Goal: Task Accomplishment & Management: Contribute content

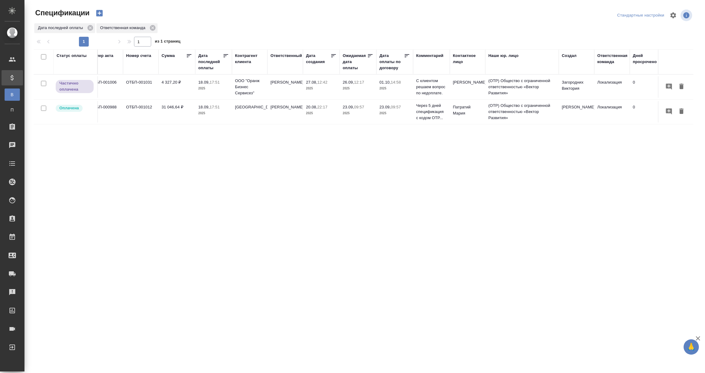
scroll to position [0, 134]
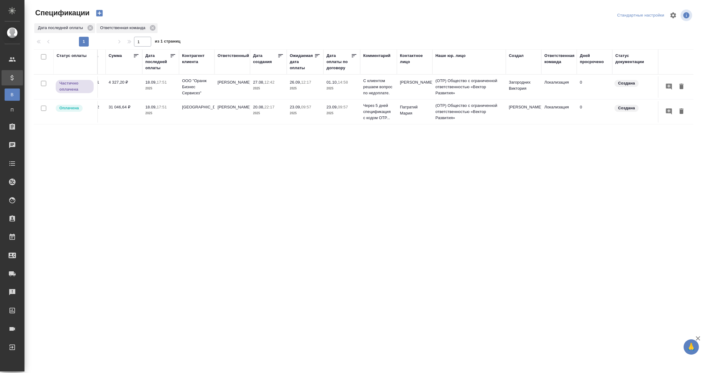
click at [556, 65] on div "Ответственная команда" at bounding box center [560, 59] width 30 height 12
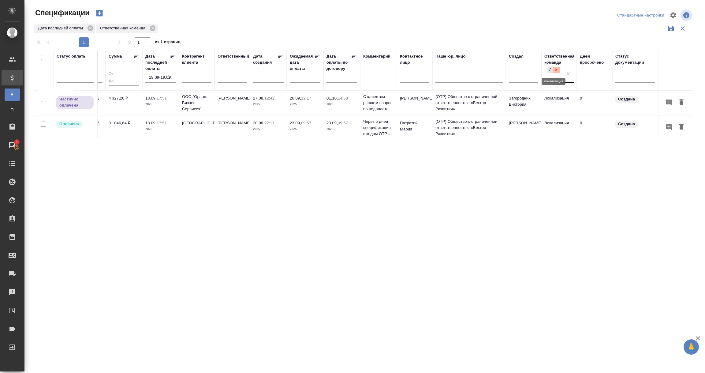
click at [557, 73] on div at bounding box center [556, 70] width 7 height 6
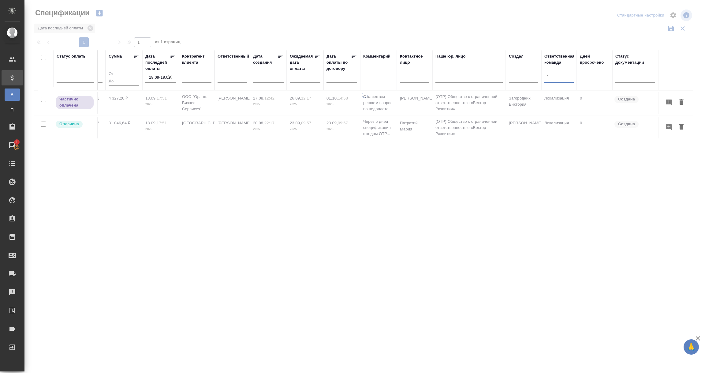
type input "тех"
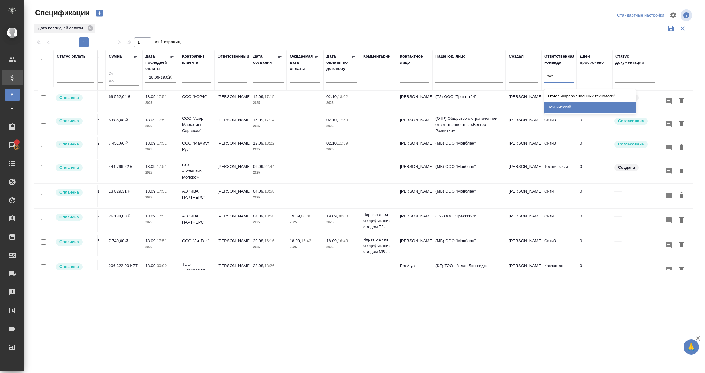
click at [565, 106] on div "Технический" at bounding box center [591, 107] width 92 height 11
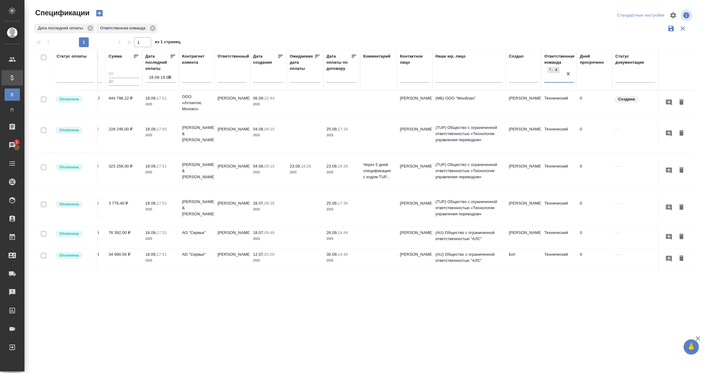
scroll to position [0, 0]
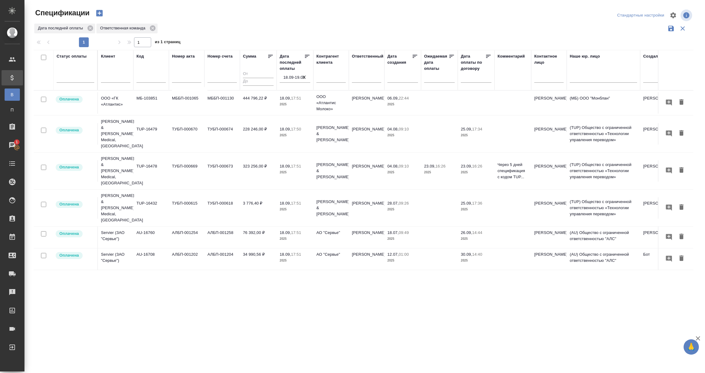
click at [287, 79] on input "18.09-19.09" at bounding box center [296, 77] width 27 height 9
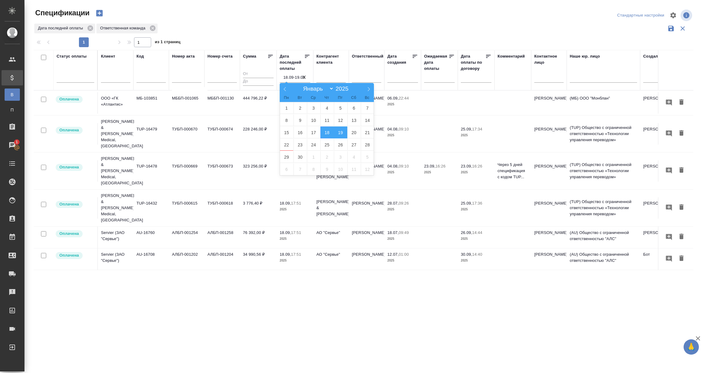
click at [341, 131] on span "19" at bounding box center [340, 132] width 13 height 12
click at [353, 133] on span "20" at bounding box center [353, 132] width 13 height 12
type div "2025-09-18T21:00:00.000Z — 2025-09-19T21:00:00.000Z"
type input "19.09-20.09"
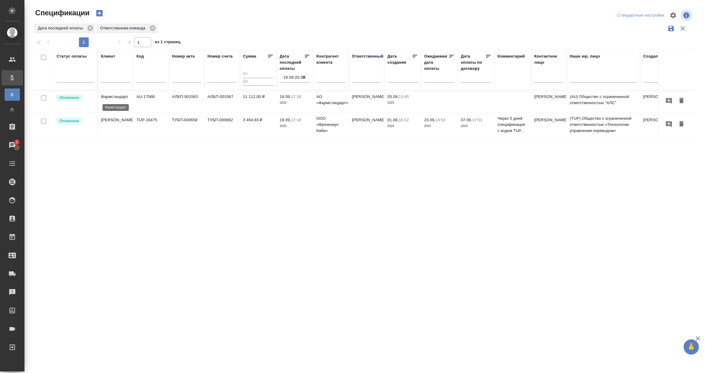
click at [121, 98] on p "Фармстандарт" at bounding box center [115, 97] width 29 height 6
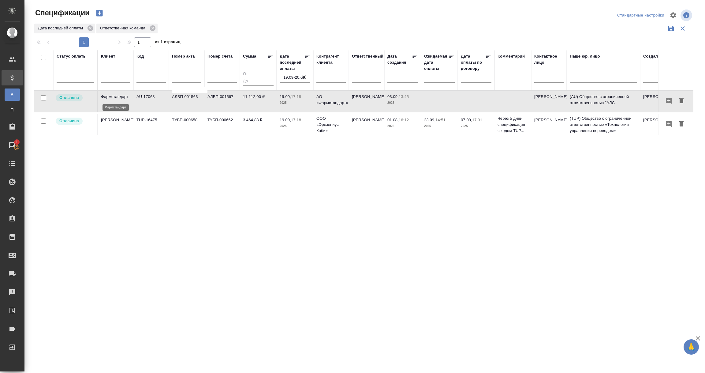
click at [121, 98] on p "Фармстандарт" at bounding box center [115, 97] width 29 height 6
click at [113, 128] on td "Fresenius Kabi" at bounding box center [116, 124] width 36 height 21
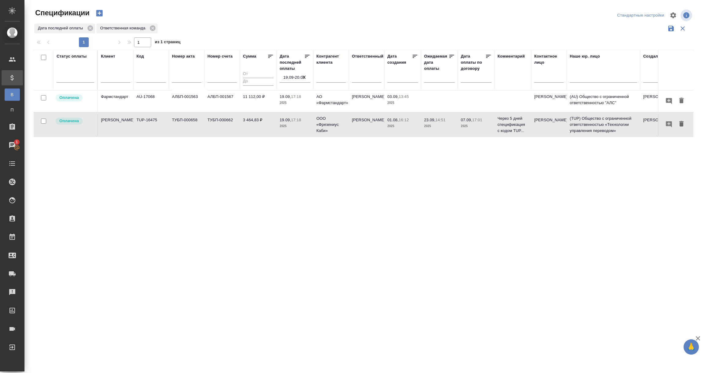
click at [113, 128] on td "Fresenius Kabi" at bounding box center [116, 124] width 36 height 21
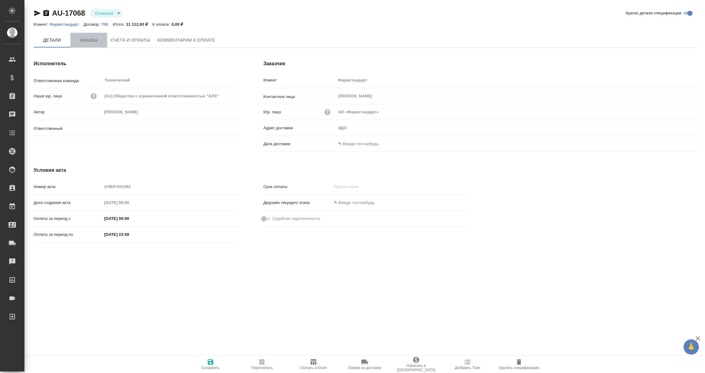
click at [88, 38] on span "Заказы" at bounding box center [88, 40] width 29 height 8
type input "[PERSON_NAME]"
click at [87, 38] on span "Заказы" at bounding box center [88, 40] width 29 height 8
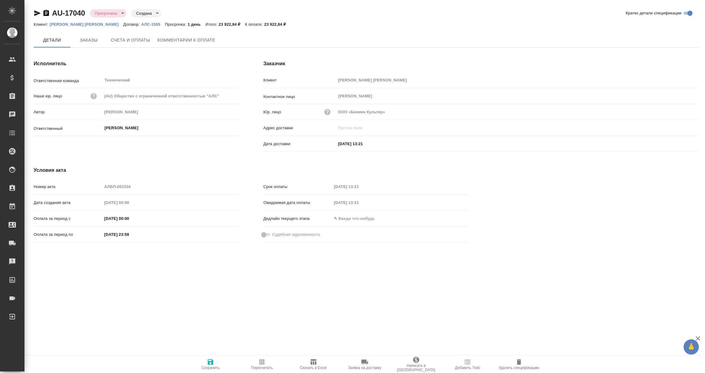
click at [178, 36] on span "Комментарии к оплате" at bounding box center [187, 40] width 58 height 8
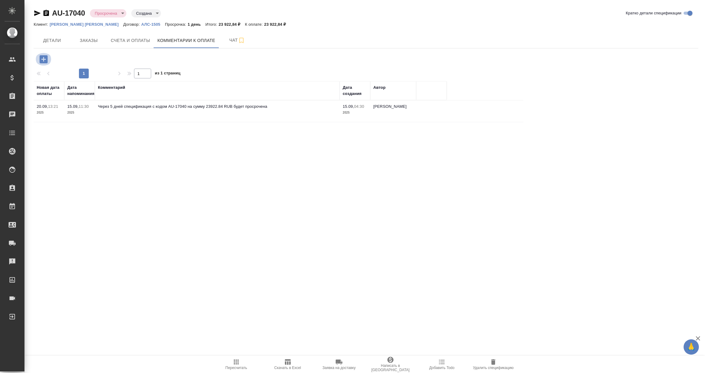
click at [43, 57] on icon "button" at bounding box center [43, 59] width 8 height 8
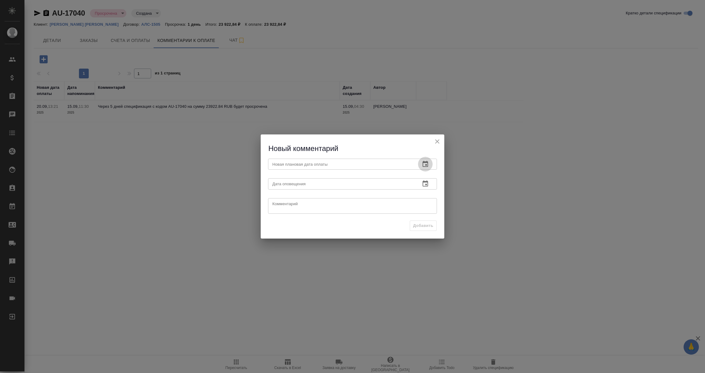
click at [426, 161] on icon "button" at bounding box center [425, 163] width 7 height 7
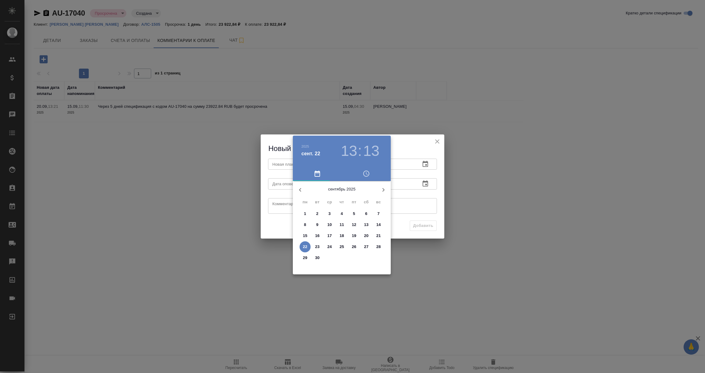
click at [331, 248] on p "24" at bounding box center [330, 247] width 5 height 6
type input "24.09.2025 13:13"
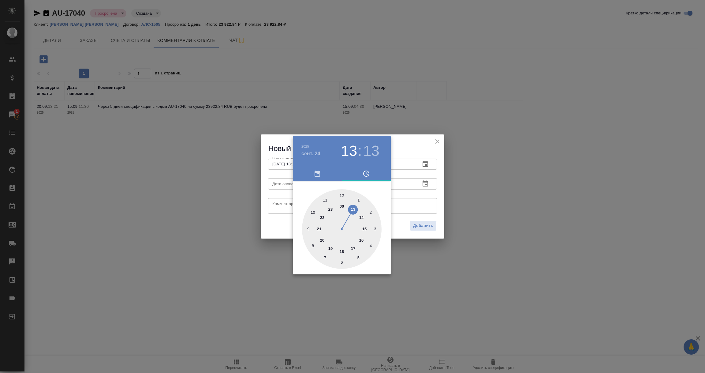
click at [413, 199] on div at bounding box center [352, 186] width 705 height 373
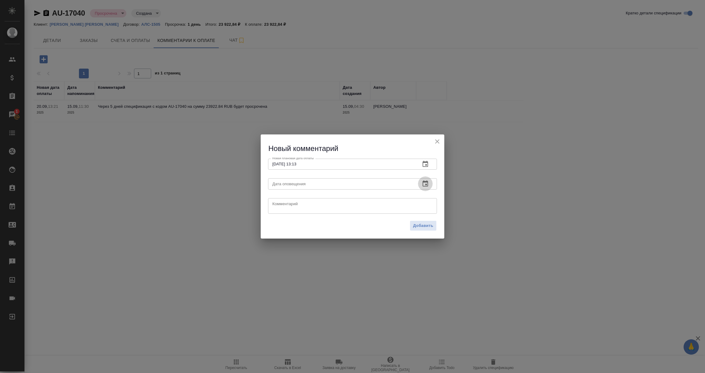
click at [424, 181] on icon "button" at bounding box center [426, 183] width 6 height 6
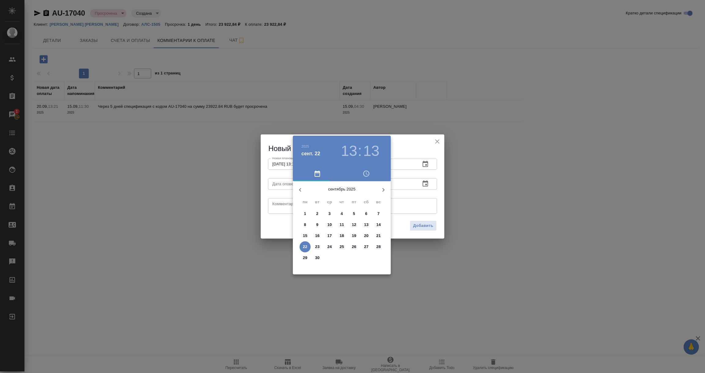
click at [305, 247] on p "22" at bounding box center [305, 247] width 5 height 6
type input "22.09.2025 13:13"
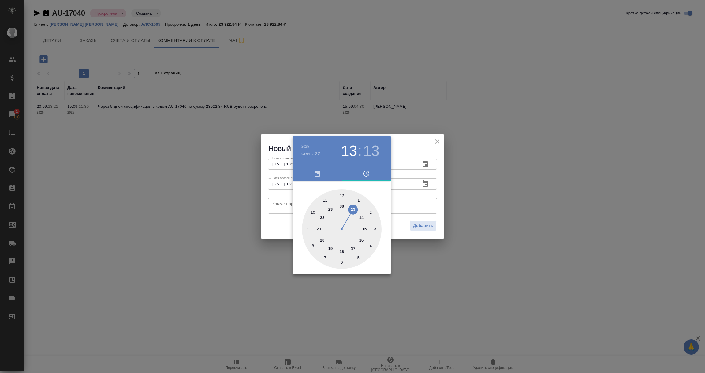
click at [280, 208] on div at bounding box center [352, 186] width 705 height 373
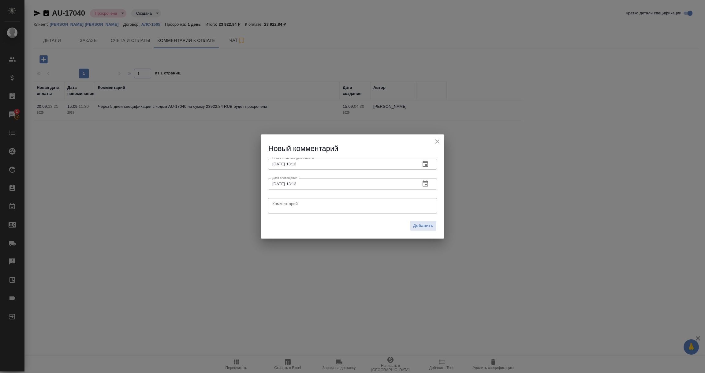
click at [280, 208] on textarea at bounding box center [352, 205] width 160 height 9
drag, startPoint x: 378, startPoint y: 207, endPoint x: 229, endPoint y: 204, distance: 148.8
click at [230, 204] on div "Новый комментарий Новая плановая дата оплаты 24.09.2025 13:13 Новая плановая да…" at bounding box center [352, 186] width 705 height 373
type textarea "Км связывается с клиентом по вопросу оплаты."
click at [427, 229] on span "Добавить" at bounding box center [423, 225] width 20 height 7
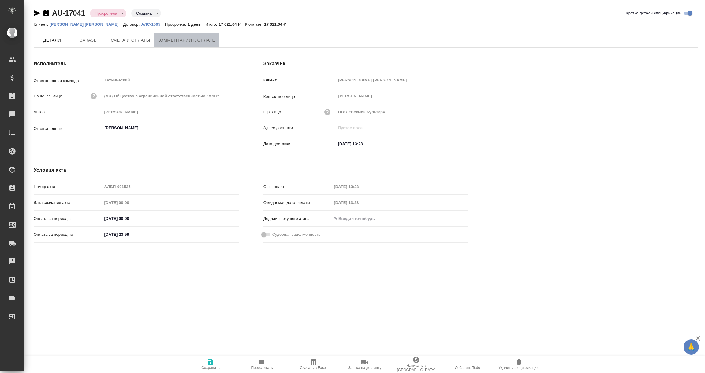
click at [185, 42] on span "Комментарии к оплате" at bounding box center [187, 40] width 58 height 8
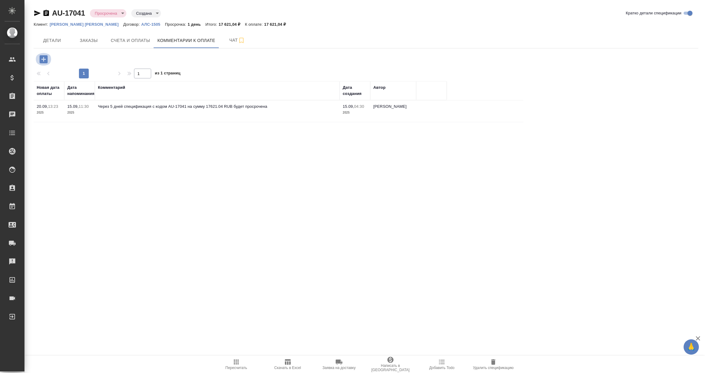
click at [41, 58] on icon "button" at bounding box center [43, 59] width 8 height 8
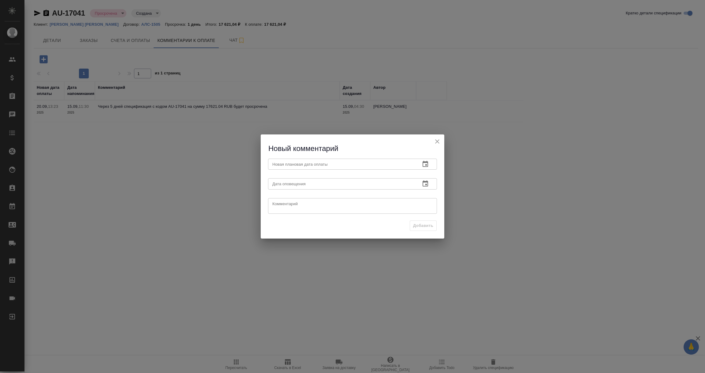
click at [425, 163] on icon "button" at bounding box center [426, 164] width 6 height 6
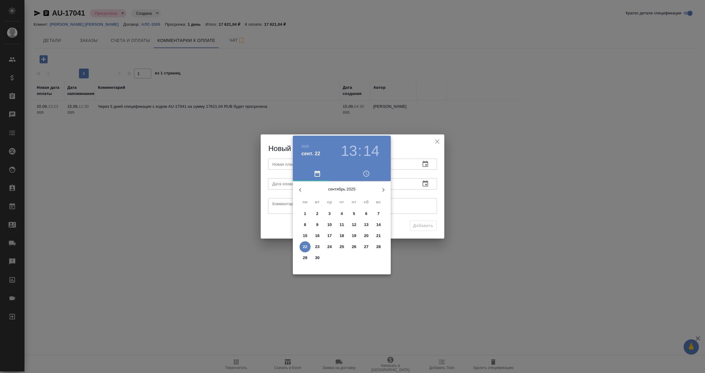
click at [329, 245] on p "24" at bounding box center [330, 247] width 5 height 6
type input "24.09.2025 13:14"
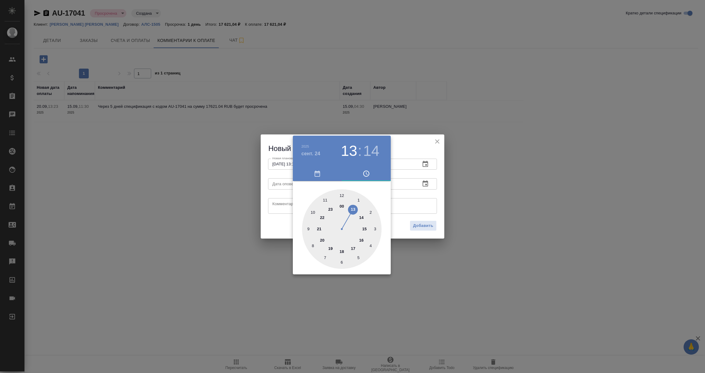
click at [410, 203] on div at bounding box center [352, 186] width 705 height 373
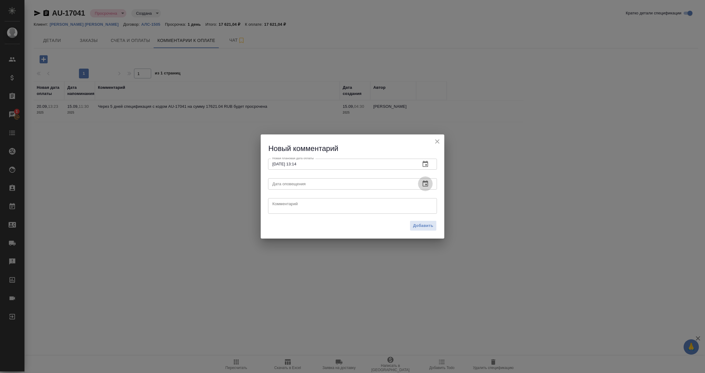
click at [425, 184] on icon "button" at bounding box center [426, 183] width 6 height 6
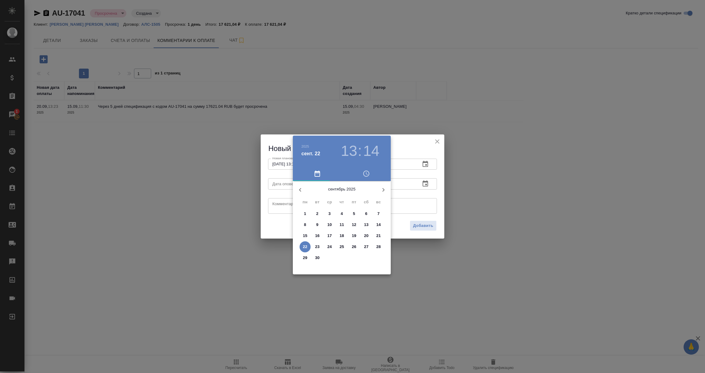
click at [306, 244] on p "22" at bounding box center [305, 247] width 5 height 6
type input "22.09.2025 13:14"
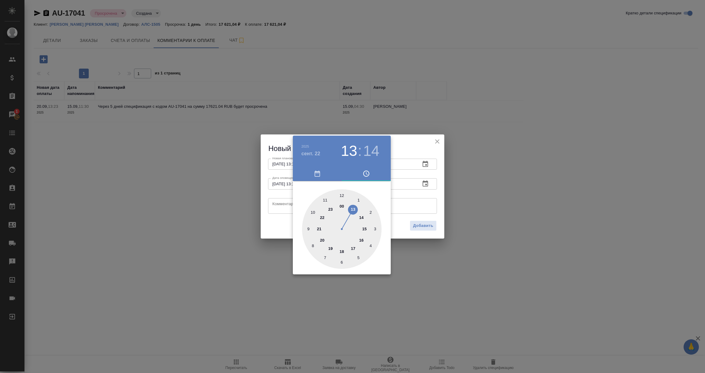
click at [282, 205] on div at bounding box center [352, 186] width 705 height 373
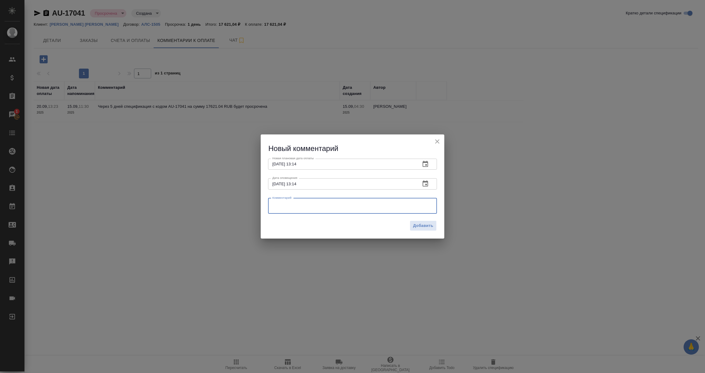
click at [282, 205] on textarea at bounding box center [352, 205] width 160 height 9
paste textarea "Км связывается с клиентом по вопросу оплаты."
type textarea "Км связывается с клиентом по вопросу оплаты."
click at [429, 227] on span "Добавить" at bounding box center [423, 225] width 20 height 7
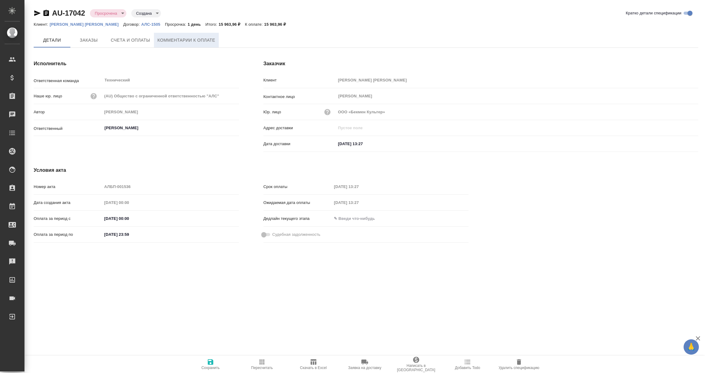
click at [184, 41] on span "Комментарии к оплате" at bounding box center [187, 40] width 58 height 8
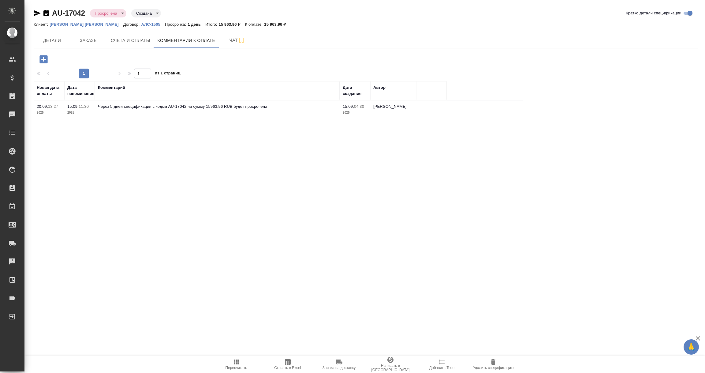
click at [47, 57] on icon "button" at bounding box center [43, 59] width 8 height 8
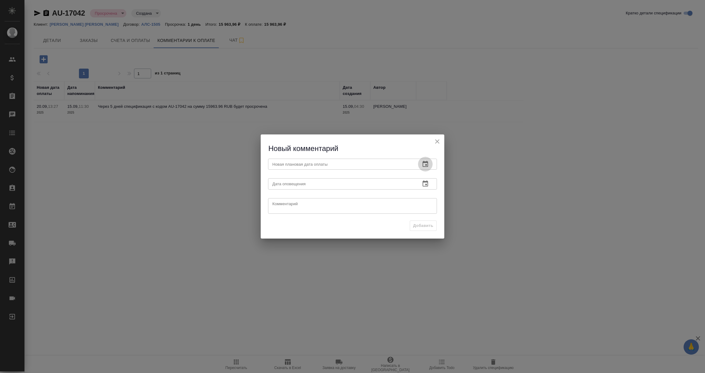
click at [424, 163] on icon "button" at bounding box center [425, 163] width 7 height 7
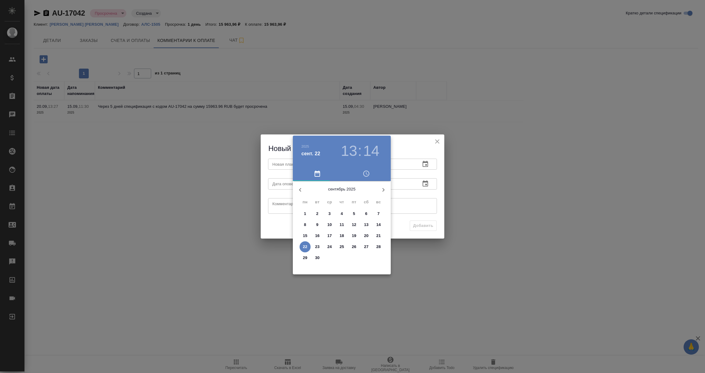
click at [330, 247] on p "24" at bounding box center [330, 247] width 5 height 6
type input "[DATE] 13:14"
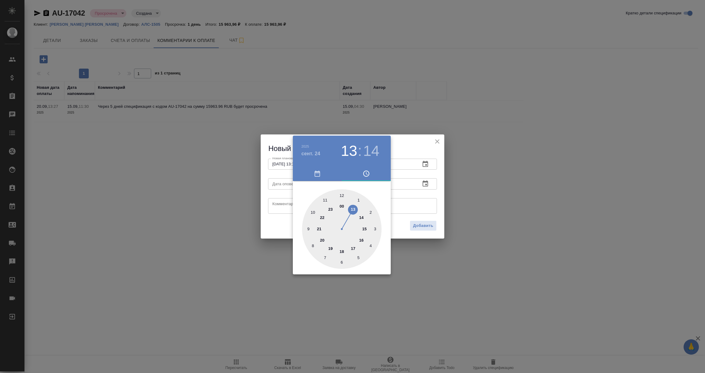
click at [412, 194] on div at bounding box center [352, 186] width 705 height 373
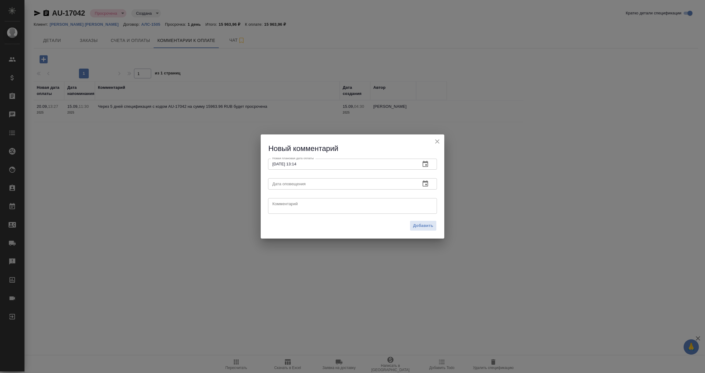
click at [425, 184] on icon "button" at bounding box center [425, 183] width 7 height 7
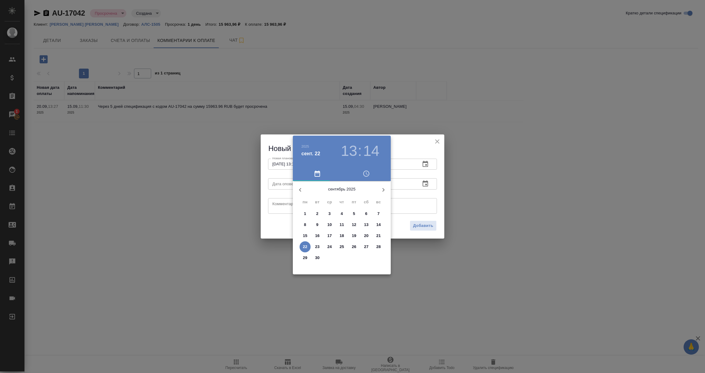
click at [305, 245] on p "22" at bounding box center [305, 247] width 5 height 6
type input "[DATE] 13:14"
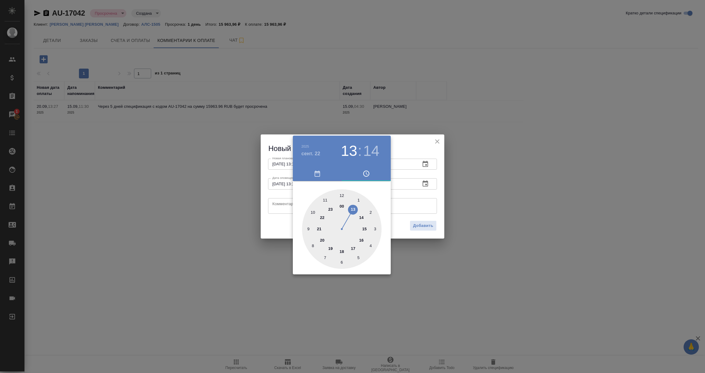
click at [284, 211] on div at bounding box center [352, 186] width 705 height 373
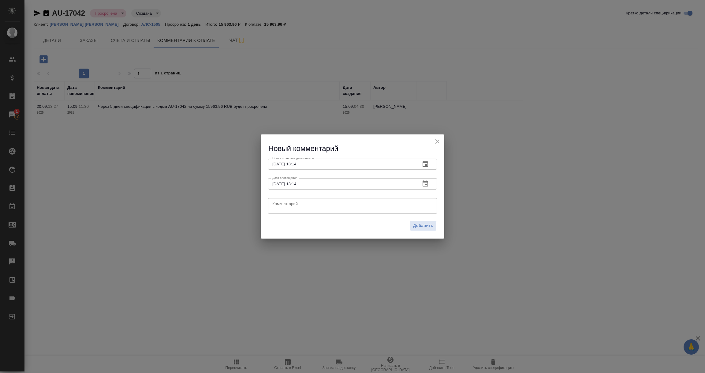
click at [279, 206] on textarea at bounding box center [352, 205] width 160 height 9
paste textarea "Км связывается с клиентом по вопросу оплаты."
drag, startPoint x: 279, startPoint y: 206, endPoint x: 418, endPoint y: 232, distance: 141.4
click at [381, 232] on div "Новый комментарий Новая плановая дата оплаты 24.09.2025 13:14 Новая плановая да…" at bounding box center [353, 186] width 184 height 104
type textarea "Км связывается с клиентом по вопросу оплаты."
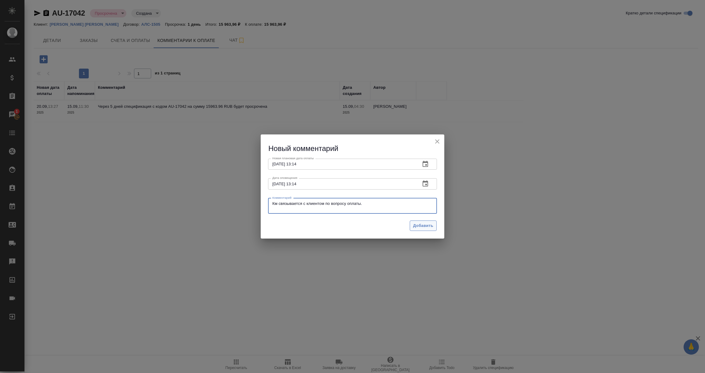
click at [427, 227] on span "Добавить" at bounding box center [423, 225] width 20 height 7
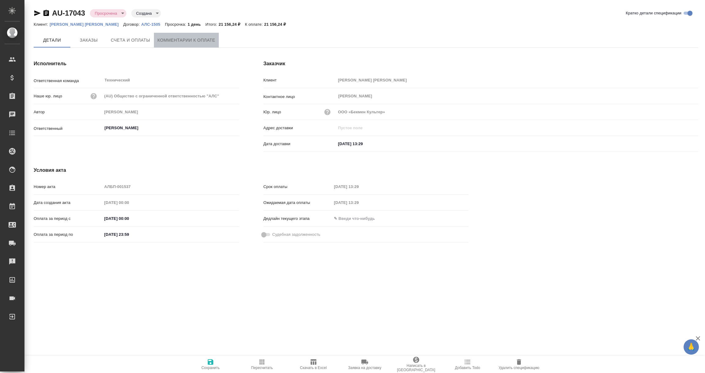
click at [194, 37] on span "Комментарии к оплате" at bounding box center [187, 40] width 58 height 8
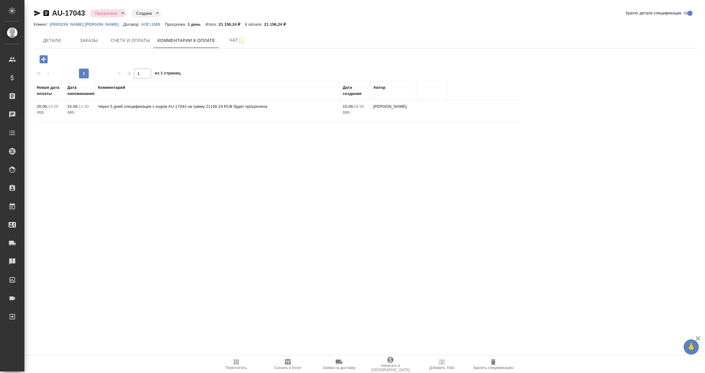
click at [43, 59] on icon "button" at bounding box center [43, 59] width 11 height 11
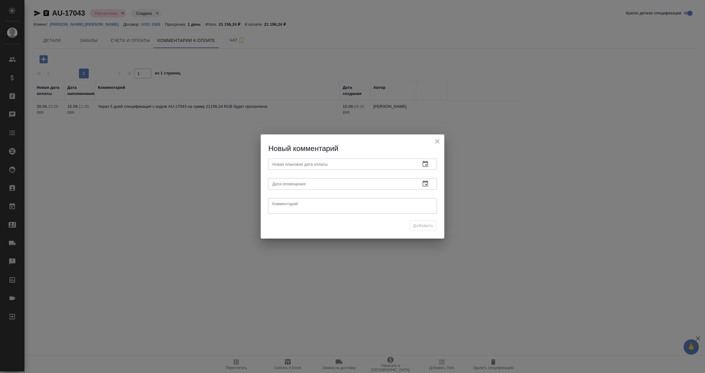
click at [426, 165] on icon "button" at bounding box center [426, 164] width 6 height 6
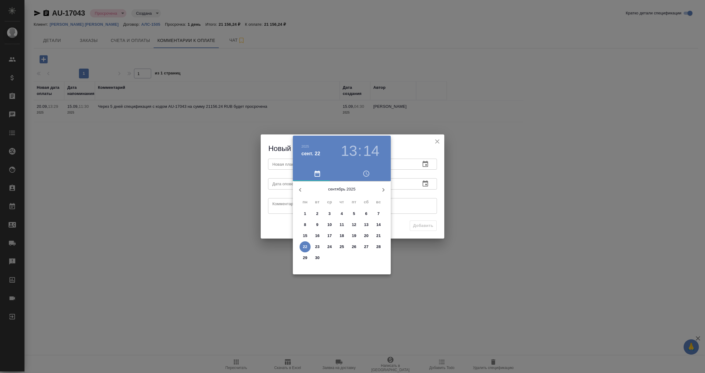
click at [328, 248] on p "24" at bounding box center [330, 247] width 5 height 6
type input "[DATE] 13:14"
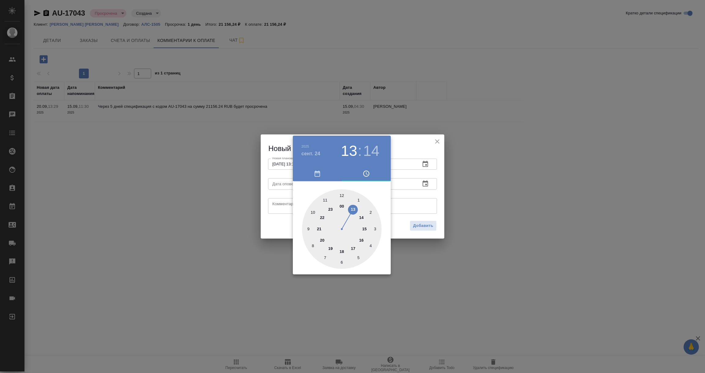
click at [408, 212] on div at bounding box center [352, 186] width 705 height 373
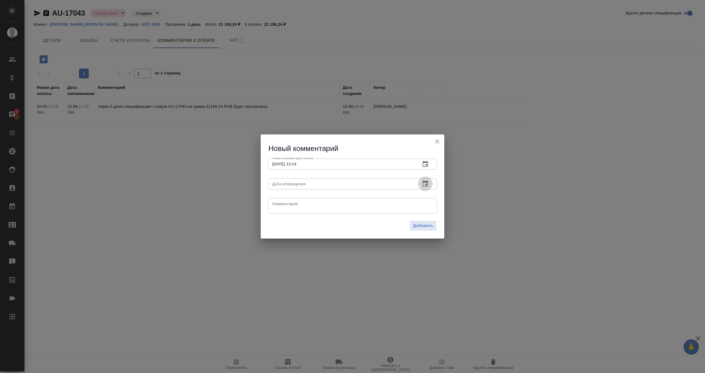
click at [427, 180] on icon "button" at bounding box center [425, 183] width 7 height 7
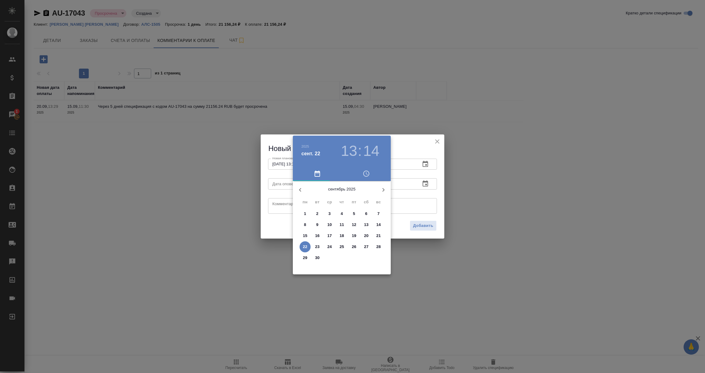
click at [308, 245] on span "22" at bounding box center [305, 247] width 11 height 6
type input "[DATE] 13:14"
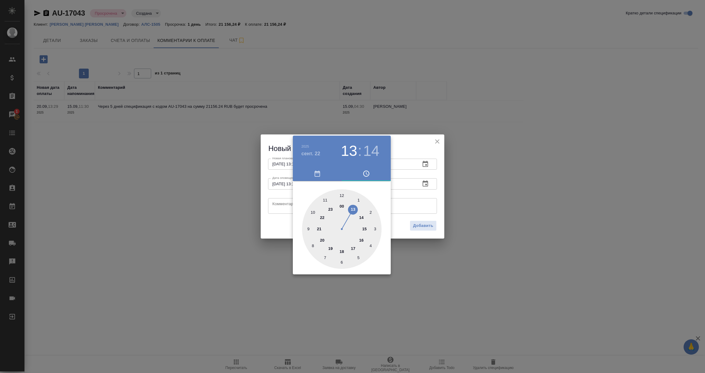
click at [271, 204] on div at bounding box center [352, 186] width 705 height 373
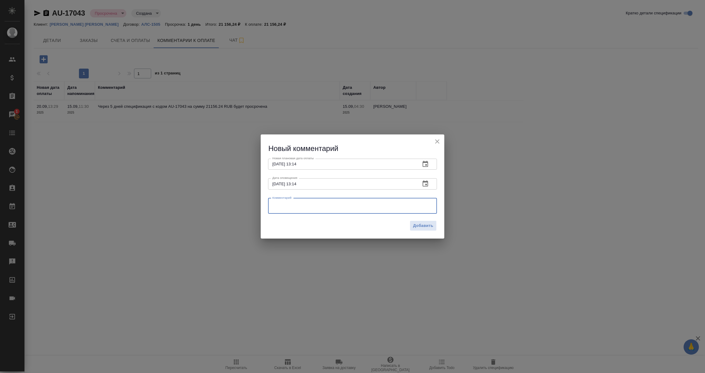
click at [286, 205] on textarea at bounding box center [352, 205] width 160 height 9
paste textarea "Км связывается с клиентом по вопросу оплаты."
type textarea "Км связывается с клиентом по вопросу оплаты."
click at [419, 227] on span "Добавить" at bounding box center [423, 225] width 20 height 7
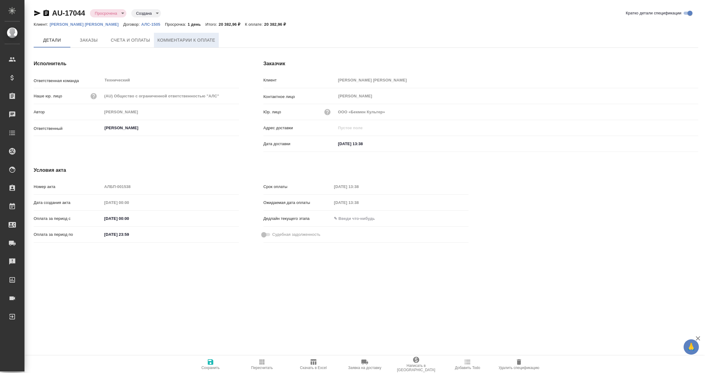
click at [191, 43] on span "Комментарии к оплате" at bounding box center [187, 40] width 58 height 8
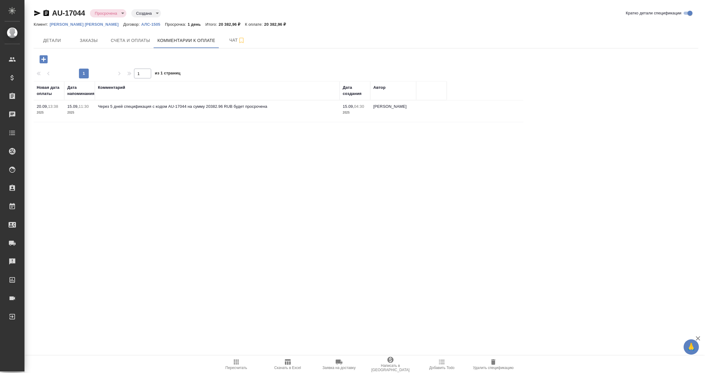
click at [42, 58] on icon "button" at bounding box center [43, 59] width 11 height 11
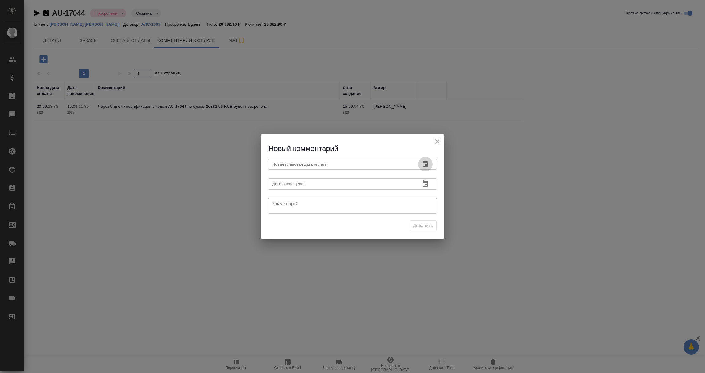
click at [425, 163] on icon "button" at bounding box center [426, 164] width 6 height 6
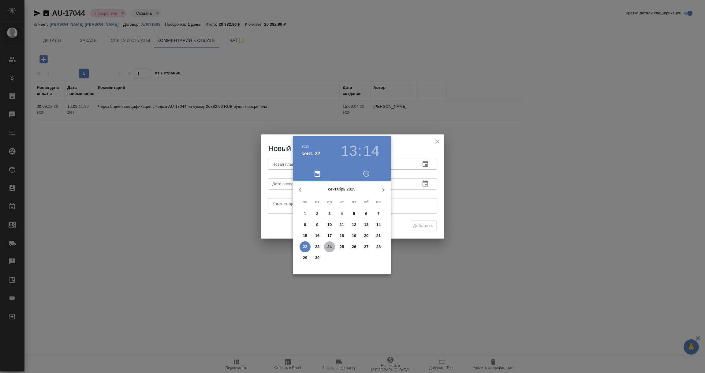
click at [330, 245] on p "24" at bounding box center [330, 247] width 5 height 6
type input "[DATE] 13:14"
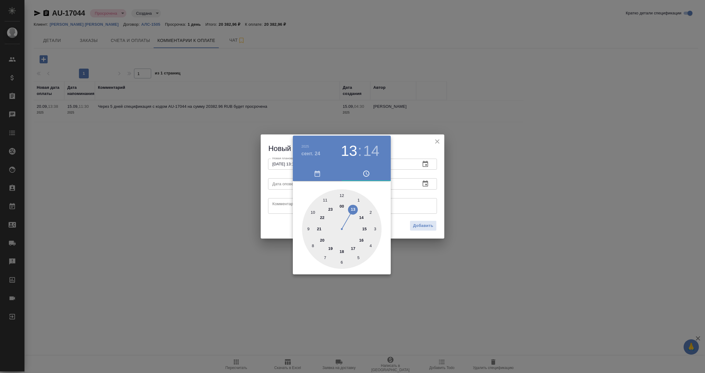
click at [414, 206] on div at bounding box center [352, 186] width 705 height 373
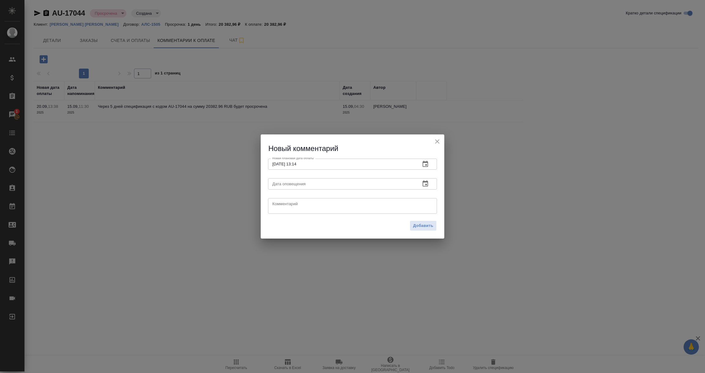
click at [425, 184] on icon "button" at bounding box center [425, 183] width 7 height 7
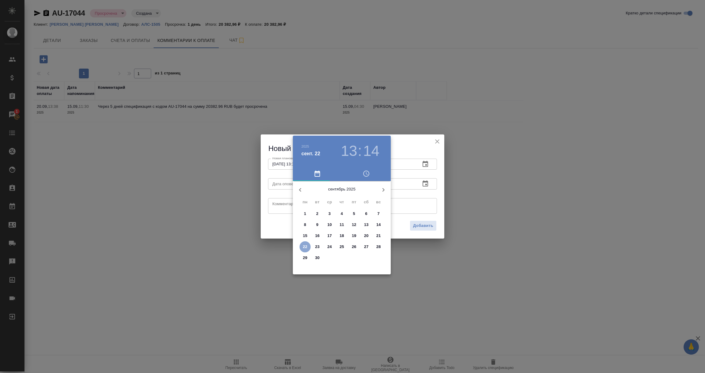
click at [306, 245] on p "22" at bounding box center [305, 247] width 5 height 6
type input "[DATE] 13:14"
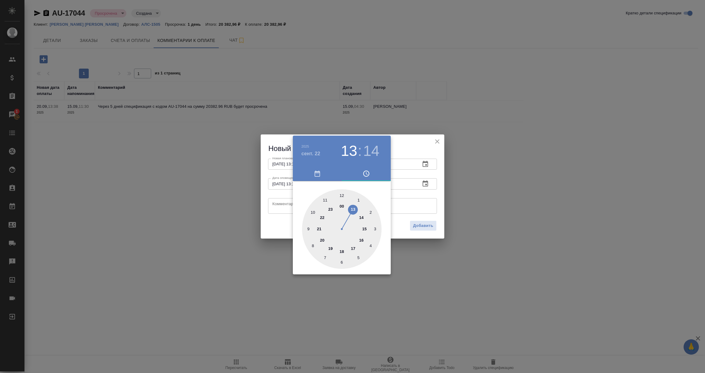
click at [278, 208] on div at bounding box center [352, 186] width 705 height 373
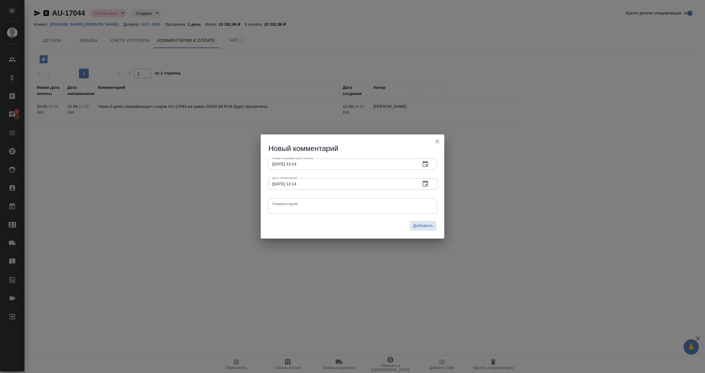
click at [278, 207] on textarea at bounding box center [352, 205] width 160 height 9
paste textarea "Км связывается с клиентом по вопросу оплаты."
type textarea "Км связывается с клиентом по вопросу оплаты."
click at [427, 225] on span "Добавить" at bounding box center [423, 225] width 20 height 7
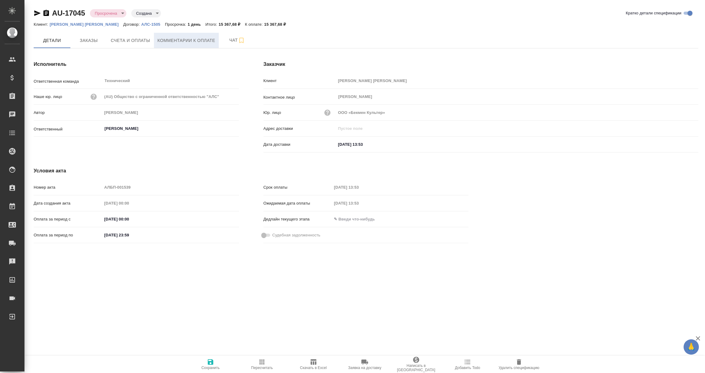
click at [180, 40] on span "Комментарии к оплате" at bounding box center [187, 41] width 58 height 8
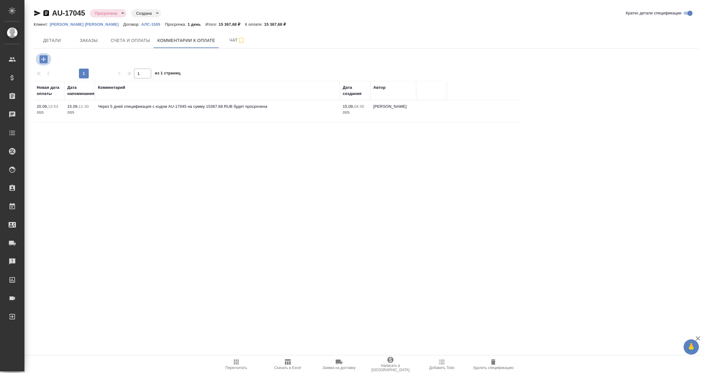
click at [41, 60] on icon "button" at bounding box center [43, 59] width 8 height 8
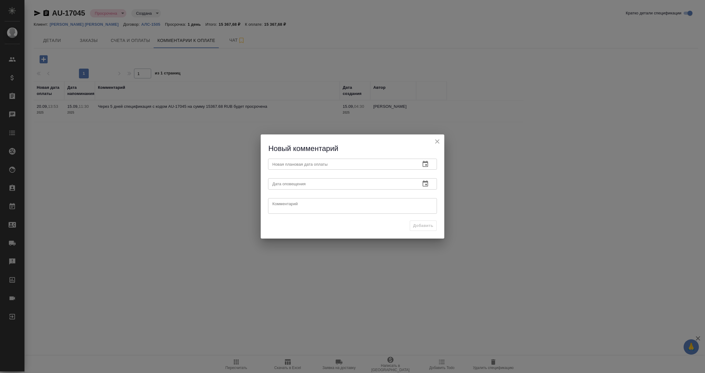
click at [423, 162] on icon "button" at bounding box center [426, 164] width 6 height 6
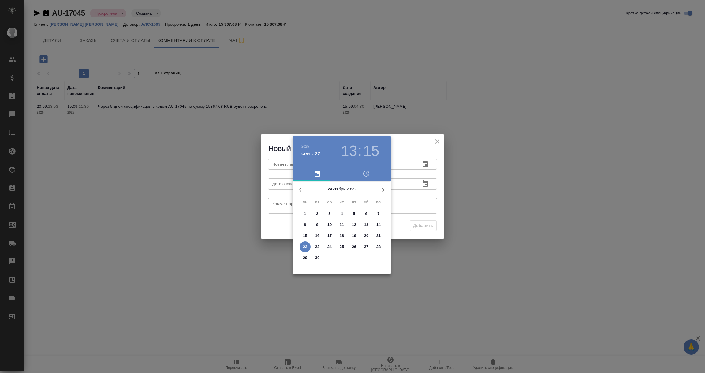
click at [328, 246] on p "24" at bounding box center [330, 247] width 5 height 6
type input "[DATE] 13:15"
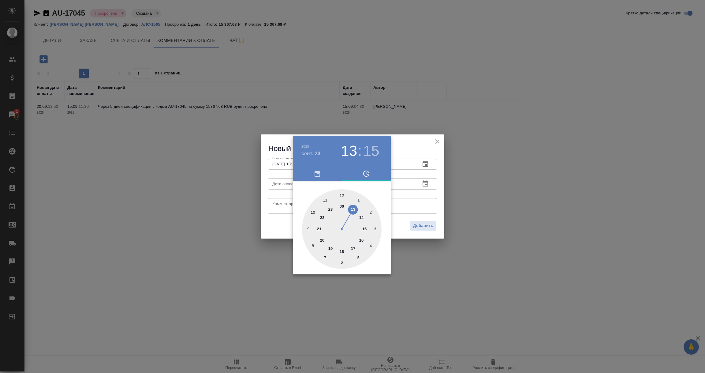
click at [420, 196] on div at bounding box center [352, 186] width 705 height 373
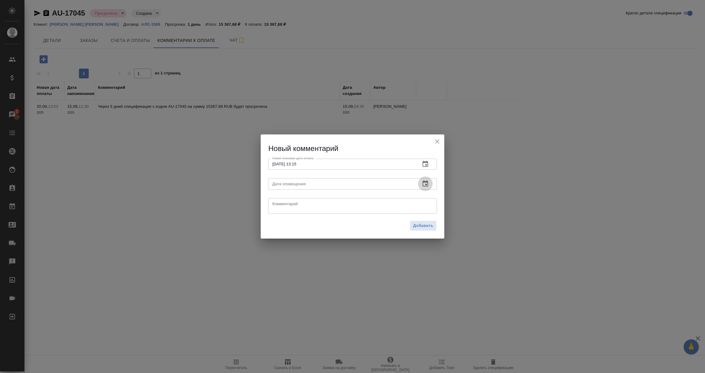
click at [426, 183] on icon "button" at bounding box center [425, 183] width 7 height 7
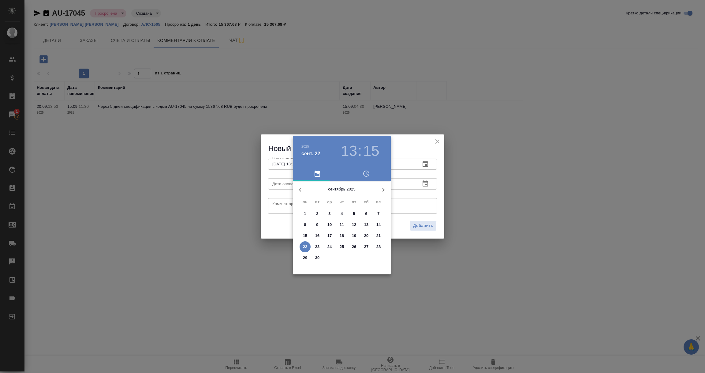
click at [307, 247] on p "22" at bounding box center [305, 247] width 5 height 6
type input "[DATE] 13:15"
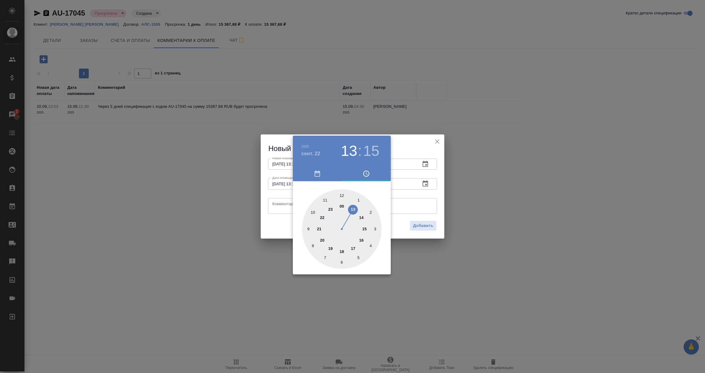
click at [281, 205] on div at bounding box center [352, 186] width 705 height 373
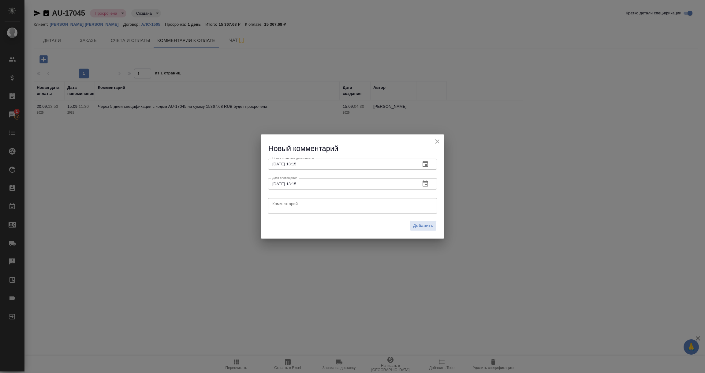
click at [281, 205] on textarea at bounding box center [352, 205] width 160 height 9
paste textarea "Км связывается с клиентом по вопросу оплаты."
type textarea "Км связывается с клиентом по вопросу оплаты."
click at [424, 223] on span "Добавить" at bounding box center [423, 225] width 20 height 7
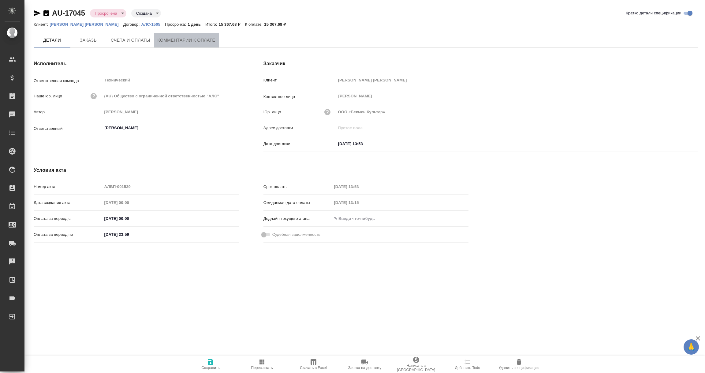
click at [190, 38] on span "Комментарии к оплате" at bounding box center [187, 40] width 58 height 8
click at [192, 39] on span "Комментарии к оплате" at bounding box center [187, 40] width 58 height 8
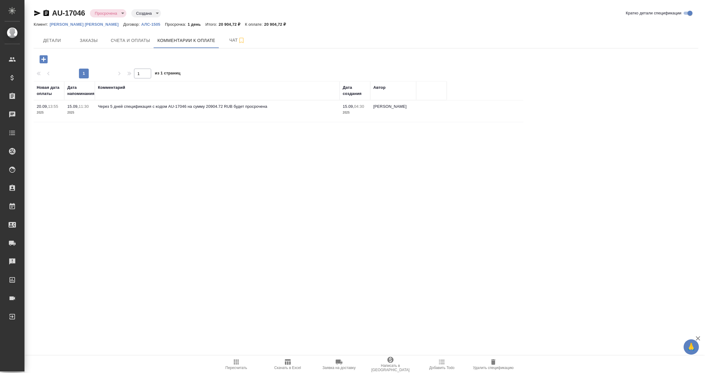
click at [43, 58] on icon "button" at bounding box center [43, 59] width 8 height 8
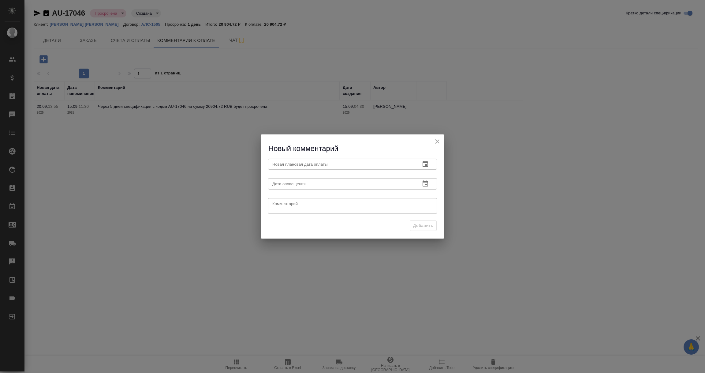
click at [425, 164] on icon "button" at bounding box center [425, 163] width 7 height 7
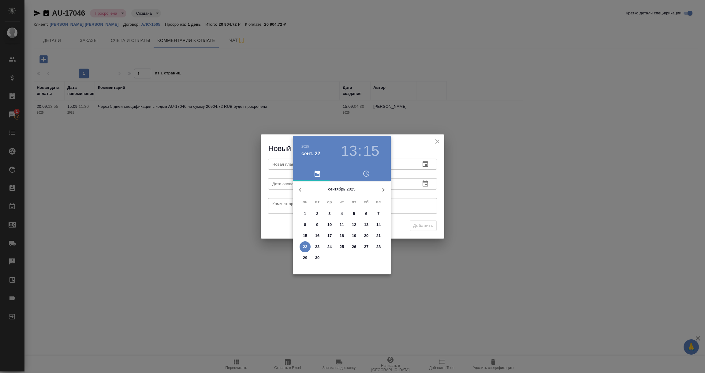
click at [330, 247] on p "24" at bounding box center [330, 247] width 5 height 6
type input "[DATE] 13:15"
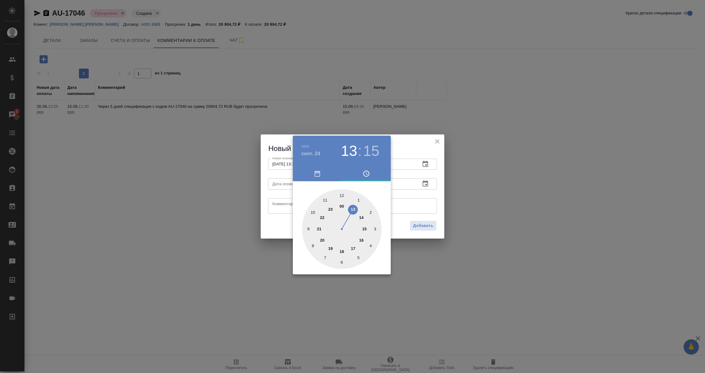
click at [425, 199] on div at bounding box center [352, 186] width 705 height 373
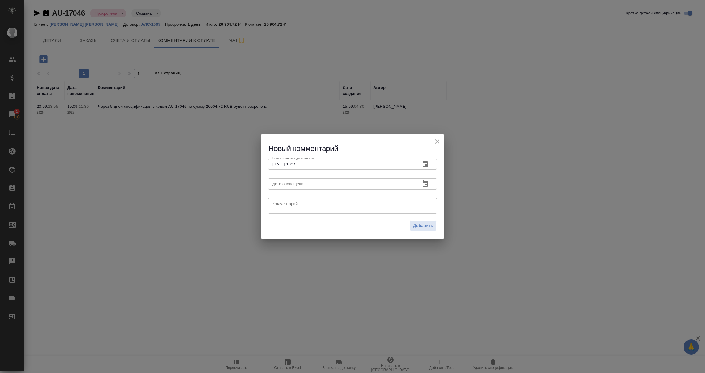
click at [423, 182] on icon "button" at bounding box center [426, 183] width 6 height 6
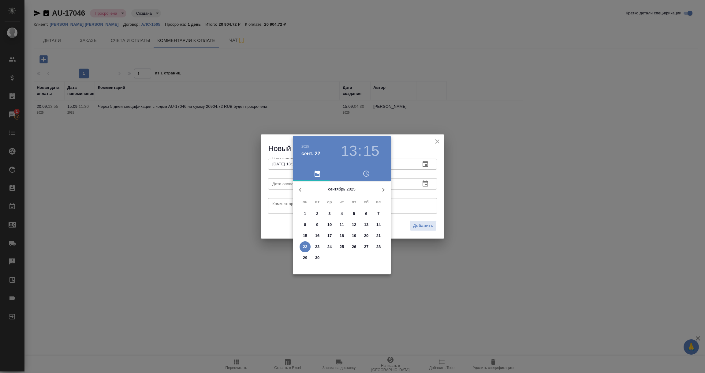
click at [304, 246] on p "22" at bounding box center [305, 247] width 5 height 6
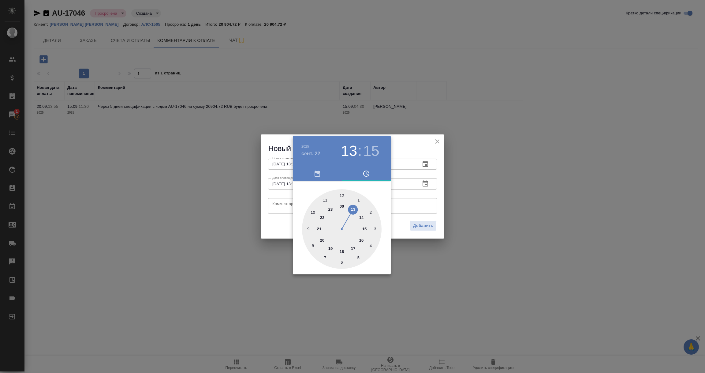
type input "[DATE] 13:15"
click at [285, 203] on div at bounding box center [352, 186] width 705 height 373
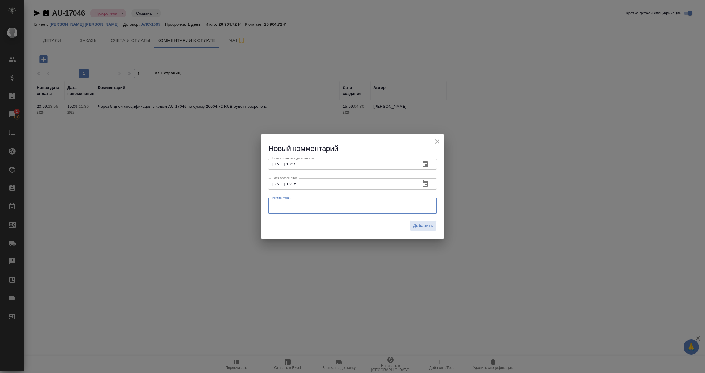
click at [285, 203] on textarea at bounding box center [352, 205] width 160 height 9
paste textarea "Км связывается с клиентом по вопросу оплаты."
type textarea "Км связывается с клиентом по вопросу оплаты."
click at [425, 227] on span "Добавить" at bounding box center [423, 225] width 20 height 7
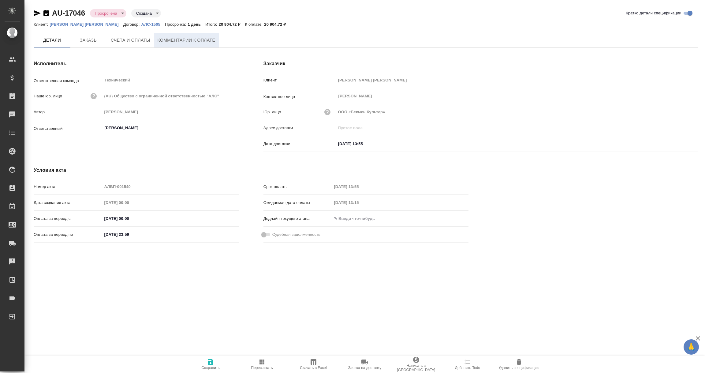
click at [202, 38] on span "Комментарии к оплате" at bounding box center [187, 40] width 58 height 8
click at [172, 36] on span "Комментарии к оплате" at bounding box center [187, 40] width 58 height 8
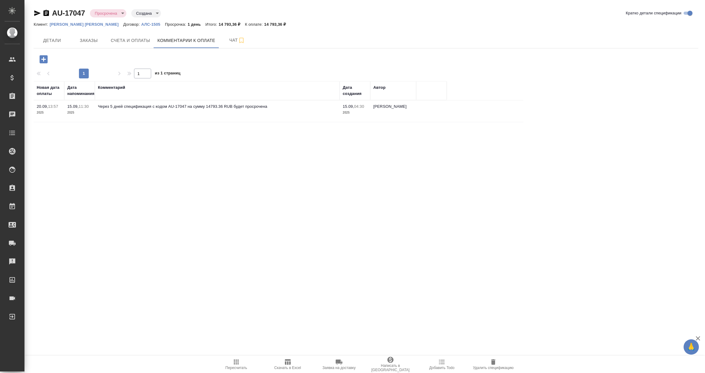
click at [42, 60] on icon "button" at bounding box center [43, 59] width 8 height 8
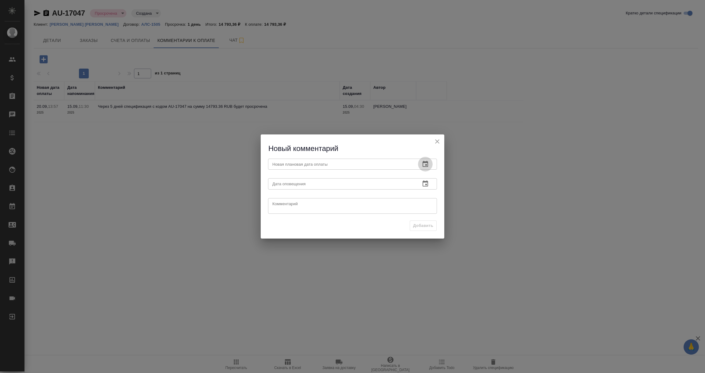
click at [425, 164] on icon "button" at bounding box center [425, 163] width 7 height 7
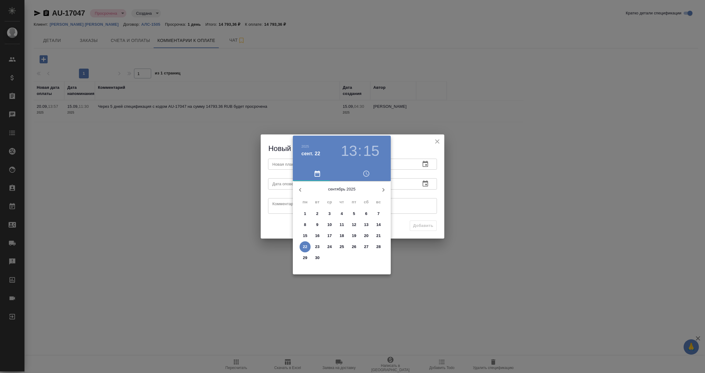
click at [331, 248] on p "24" at bounding box center [330, 247] width 5 height 6
type input "[DATE] 13:15"
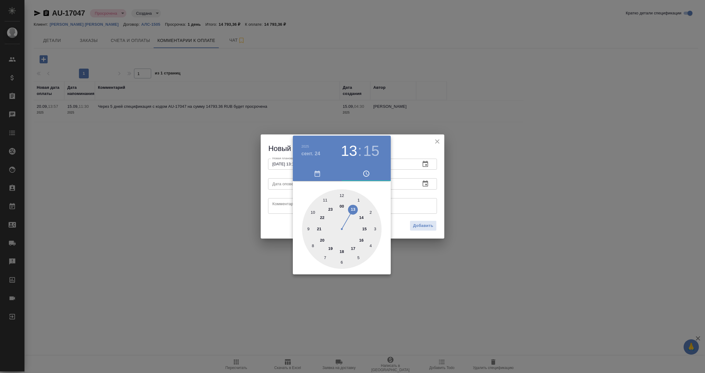
click at [406, 205] on div at bounding box center [352, 186] width 705 height 373
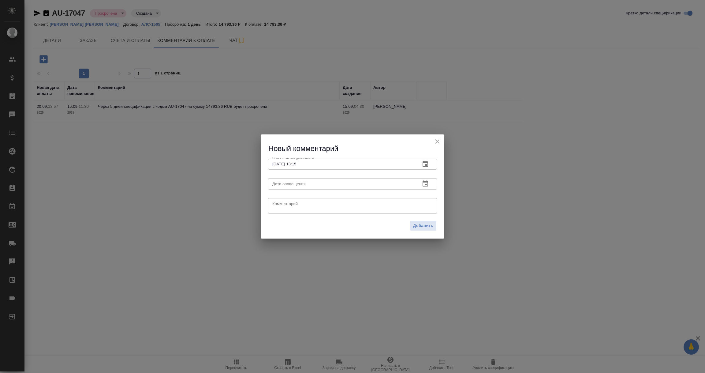
click at [426, 181] on icon "button" at bounding box center [425, 183] width 7 height 7
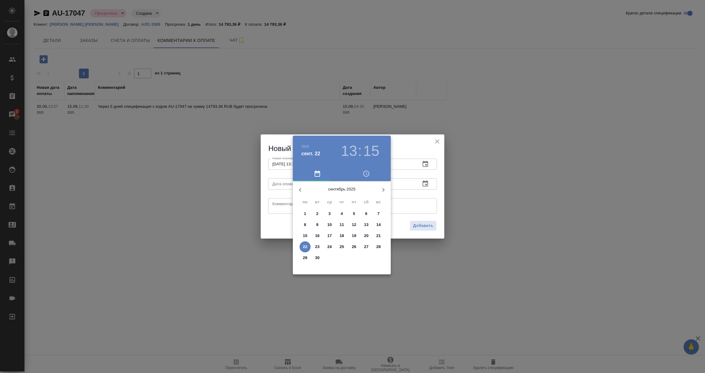
click at [306, 246] on p "22" at bounding box center [305, 247] width 5 height 6
type input "22.09.2025 13:15"
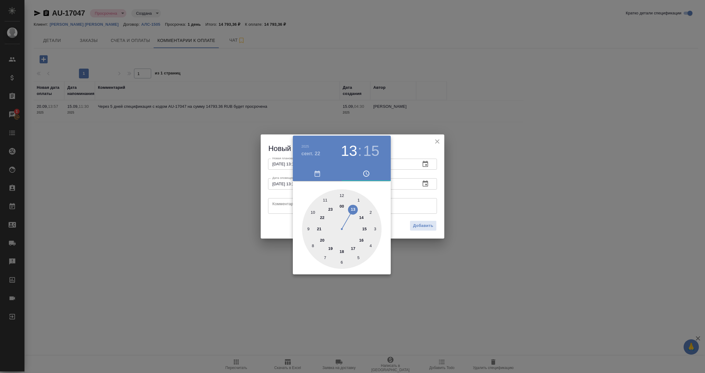
click at [283, 209] on div at bounding box center [352, 186] width 705 height 373
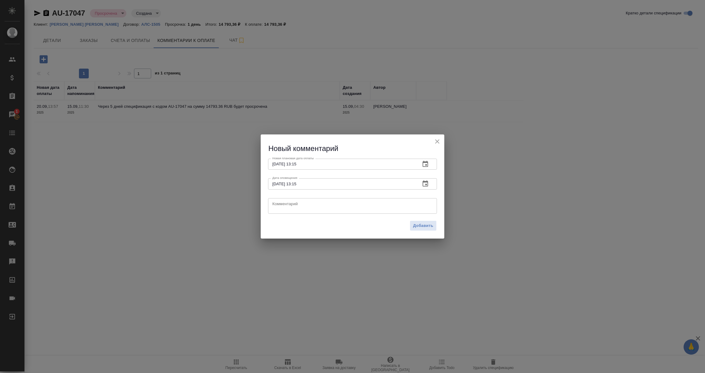
click at [282, 208] on textarea at bounding box center [352, 205] width 160 height 9
paste textarea "Км связывается с клиентом по вопросу оплаты."
drag, startPoint x: 282, startPoint y: 208, endPoint x: 374, endPoint y: 233, distance: 95.8
click at [339, 231] on div "Новый комментарий Новая плановая дата оплаты 24.09.2025 13:15 Новая плановая да…" at bounding box center [353, 186] width 184 height 104
type textarea "Км связывается с клиентом по вопросу оплаты."
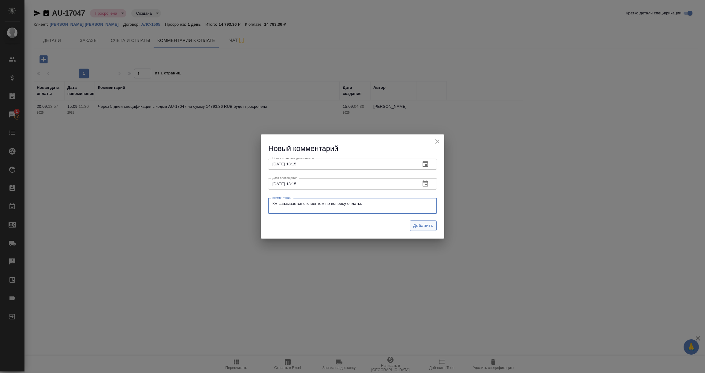
click at [423, 224] on span "Добавить" at bounding box center [423, 225] width 20 height 7
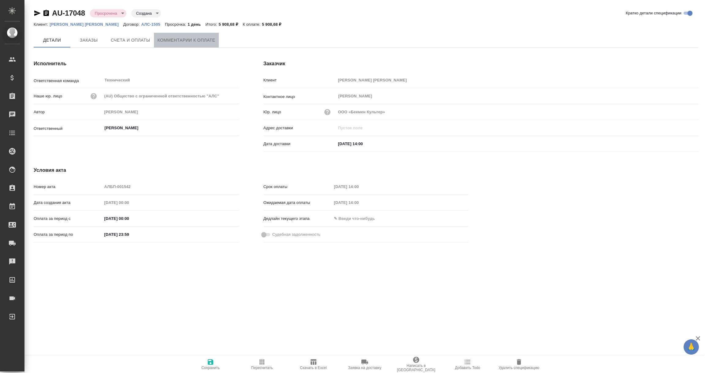
click at [190, 41] on span "Комментарии к оплате" at bounding box center [187, 40] width 58 height 8
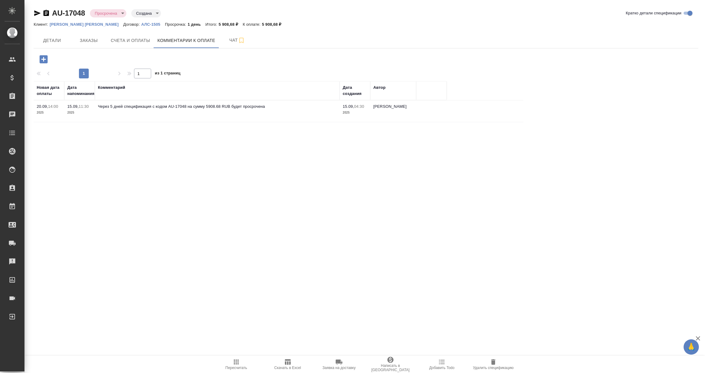
click at [43, 60] on icon "button" at bounding box center [43, 59] width 8 height 8
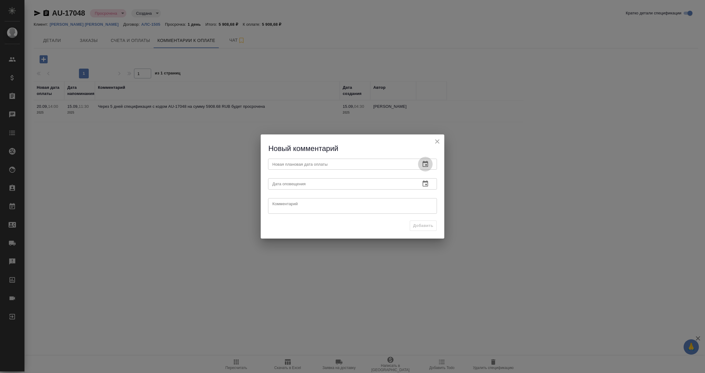
click at [425, 163] on icon "button" at bounding box center [426, 164] width 6 height 6
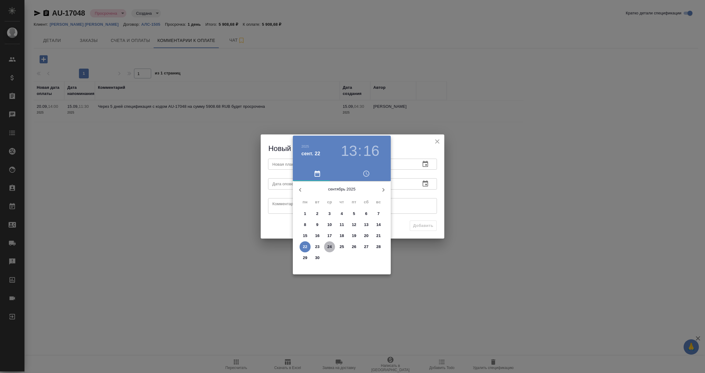
click at [326, 247] on span "24" at bounding box center [329, 247] width 11 height 6
type input "[DATE] 13:16"
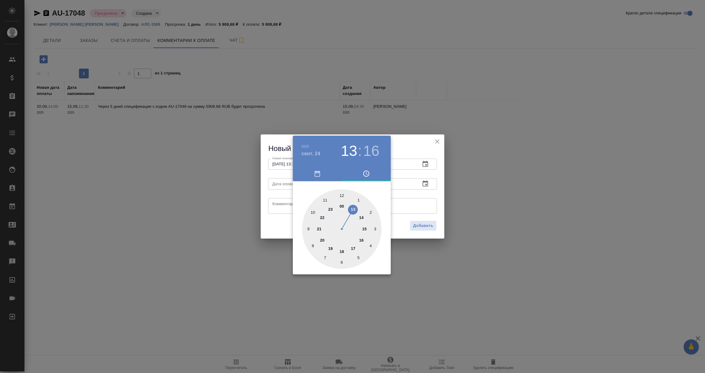
click at [410, 196] on div at bounding box center [352, 186] width 705 height 373
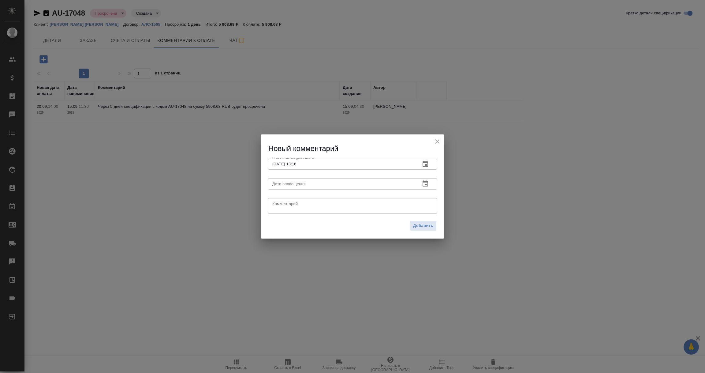
click at [426, 183] on icon "button" at bounding box center [425, 183] width 7 height 7
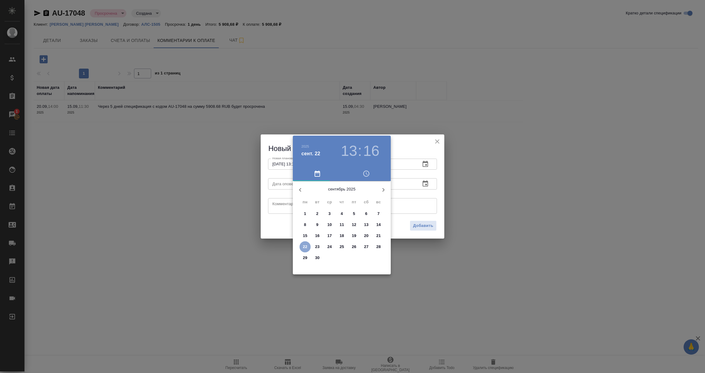
click at [303, 247] on p "22" at bounding box center [305, 247] width 5 height 6
type input "[DATE] 13:16"
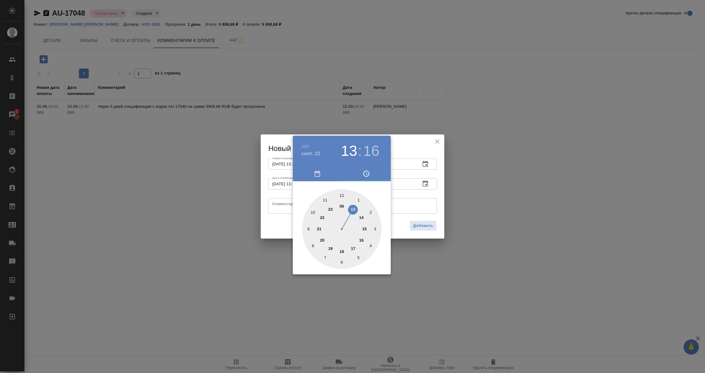
click at [284, 205] on div at bounding box center [352, 186] width 705 height 373
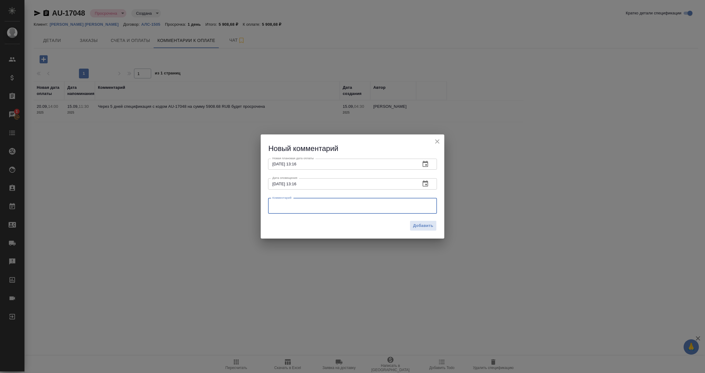
click at [284, 205] on textarea at bounding box center [352, 205] width 160 height 9
paste textarea "Км связывается с клиентом по вопросу оплаты."
type textarea "Км связывается с клиентом по вопросу оплаты."
click at [429, 227] on span "Добавить" at bounding box center [423, 225] width 20 height 7
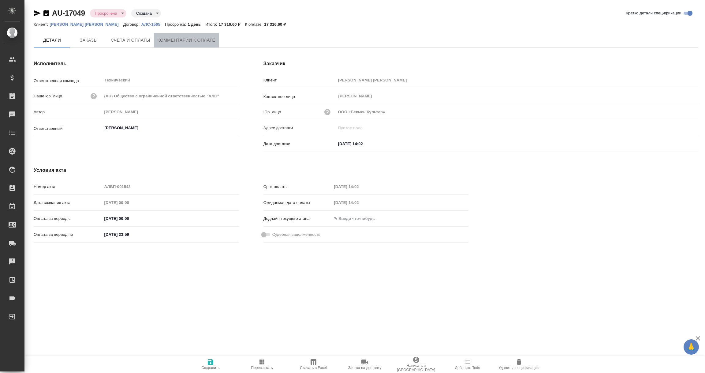
click at [190, 42] on span "Комментарии к оплате" at bounding box center [187, 40] width 58 height 8
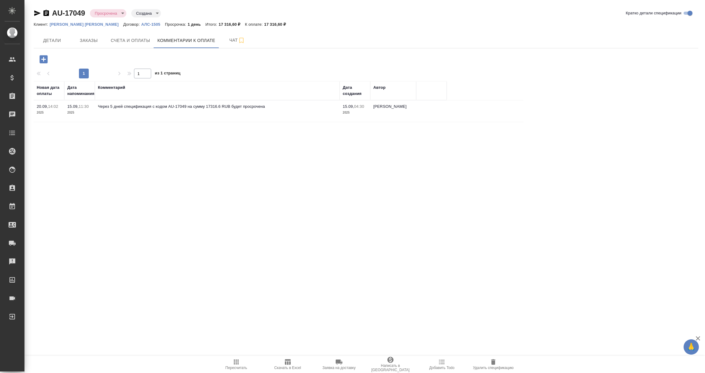
click at [45, 62] on icon "button" at bounding box center [43, 59] width 8 height 8
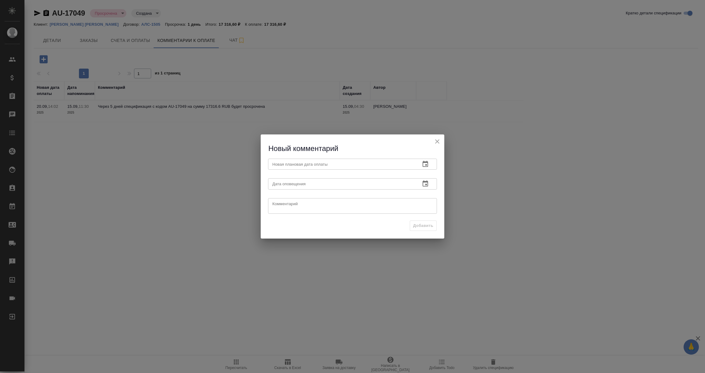
click at [425, 164] on icon "button" at bounding box center [425, 163] width 7 height 7
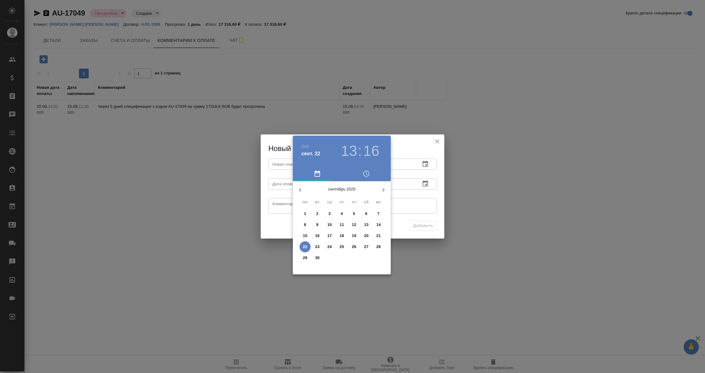
click at [331, 246] on p "24" at bounding box center [330, 247] width 5 height 6
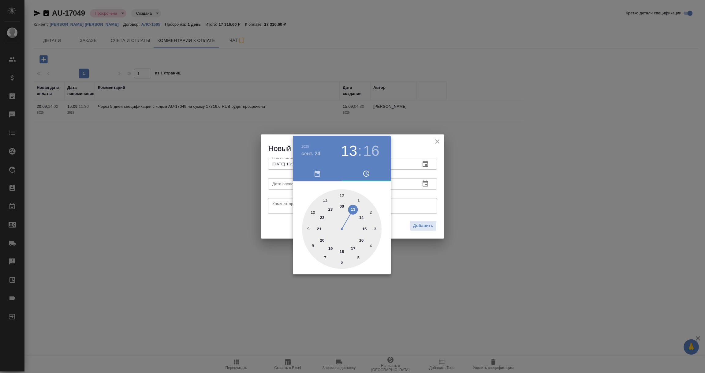
type input "[DATE] 13:16"
click at [418, 207] on div at bounding box center [352, 186] width 705 height 373
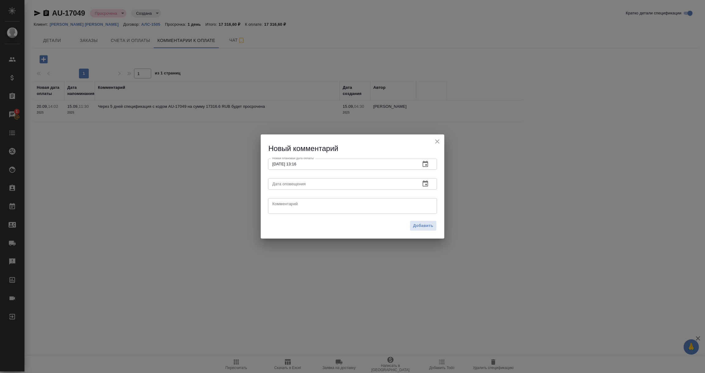
click at [423, 182] on icon "button" at bounding box center [426, 183] width 6 height 6
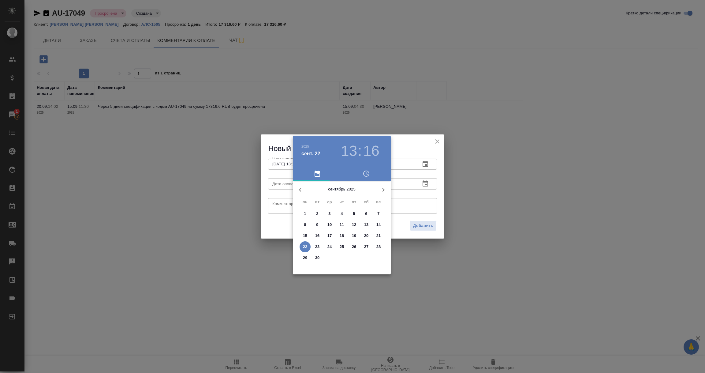
click at [304, 247] on p "22" at bounding box center [305, 247] width 5 height 6
type input "22.09.2025 13:16"
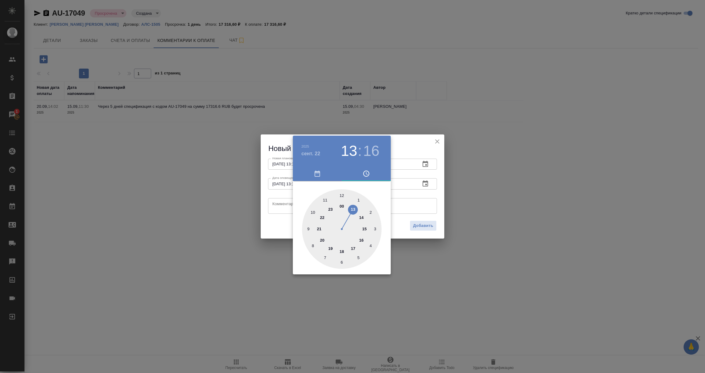
click at [276, 205] on div at bounding box center [352, 186] width 705 height 373
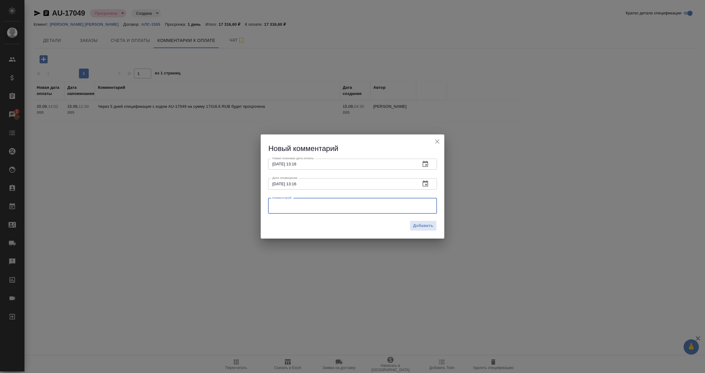
click at [276, 205] on textarea at bounding box center [352, 205] width 160 height 9
paste textarea "Км связывается с клиентом по вопросу оплаты."
type textarea "Км связывается с клиентом по вопросу оплаты."
click at [423, 228] on span "Добавить" at bounding box center [423, 225] width 20 height 7
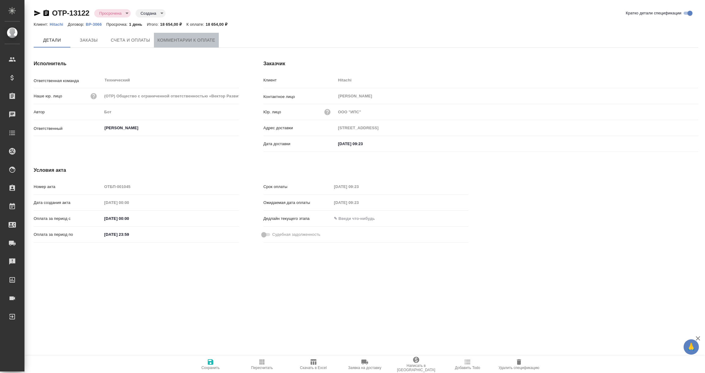
click at [187, 40] on span "Комментарии к оплате" at bounding box center [187, 40] width 58 height 8
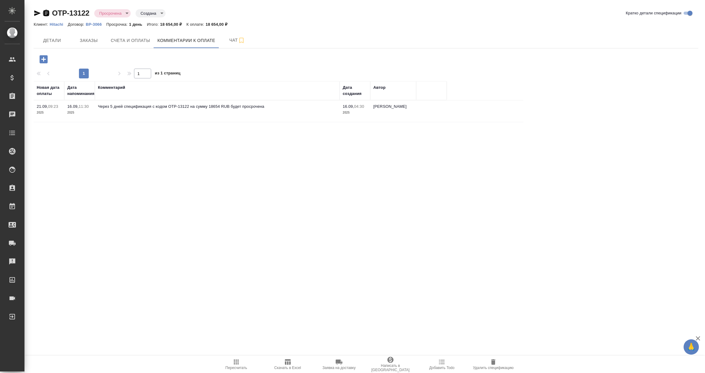
click at [47, 13] on icon "button" at bounding box center [46, 12] width 7 height 7
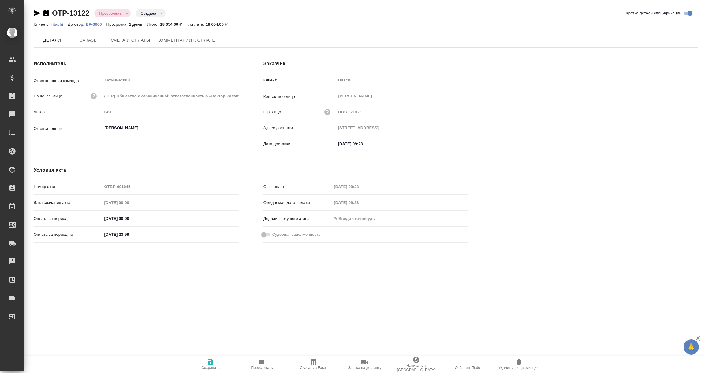
click at [191, 39] on span "Комментарии к оплате" at bounding box center [187, 40] width 58 height 8
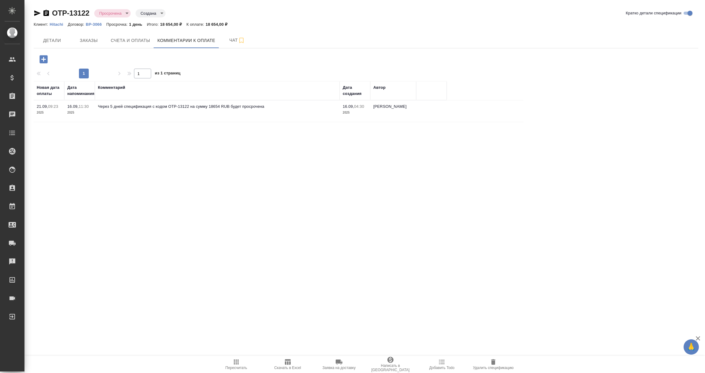
click at [40, 58] on icon "button" at bounding box center [43, 59] width 8 height 8
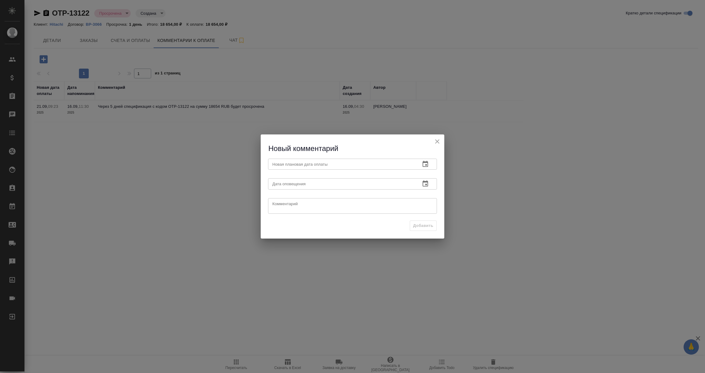
click at [420, 159] on button "button" at bounding box center [425, 164] width 15 height 15
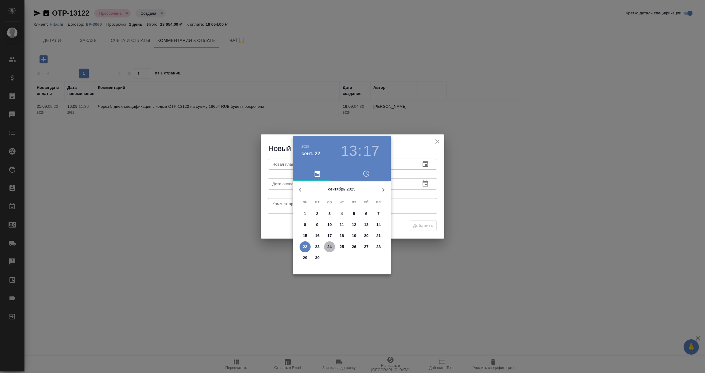
click at [330, 249] on p "24" at bounding box center [330, 247] width 5 height 6
type input "24.09.2025 13:17"
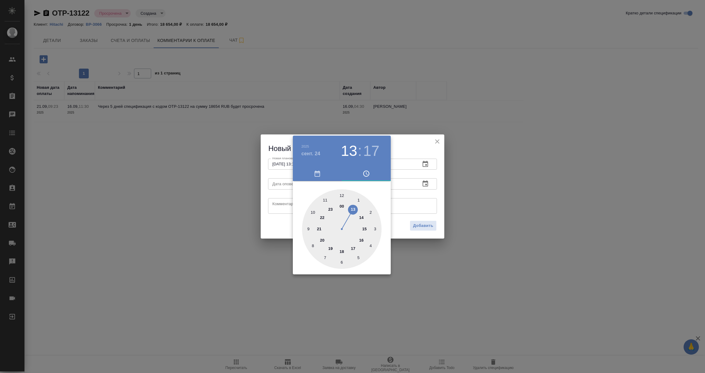
click at [417, 210] on div at bounding box center [352, 186] width 705 height 373
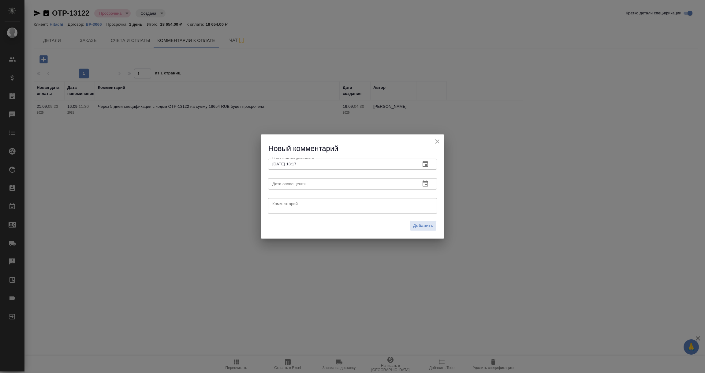
click at [428, 181] on icon "button" at bounding box center [425, 183] width 7 height 7
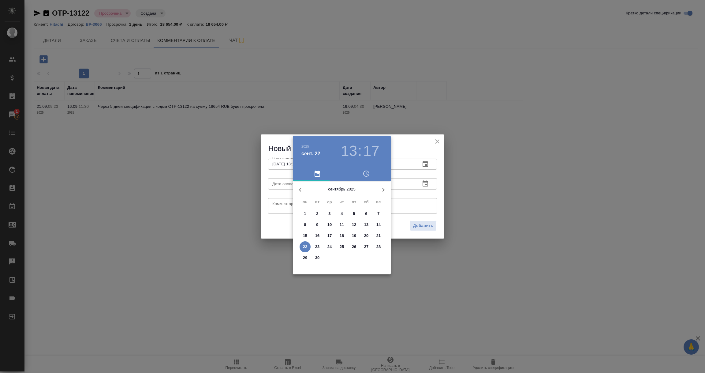
click at [304, 245] on p "22" at bounding box center [305, 247] width 5 height 6
type input "22.09.2025 13:17"
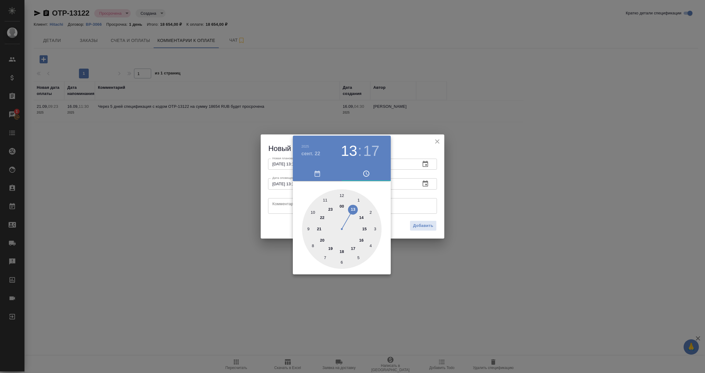
click at [289, 207] on div at bounding box center [352, 186] width 705 height 373
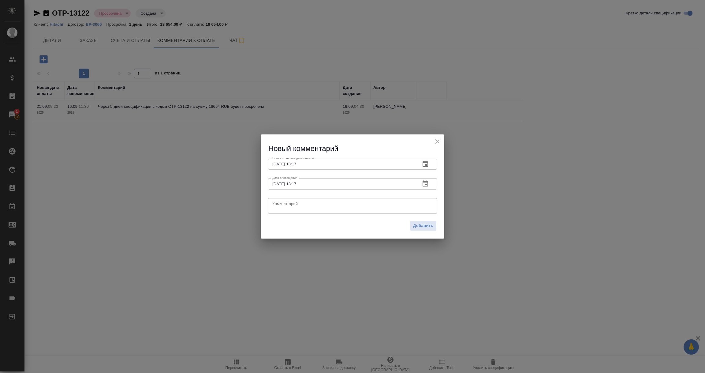
click at [289, 207] on textarea at bounding box center [352, 205] width 160 height 9
type textarea "Лера напоминает про оплату клиенту."
click at [425, 224] on span "Добавить" at bounding box center [423, 225] width 20 height 7
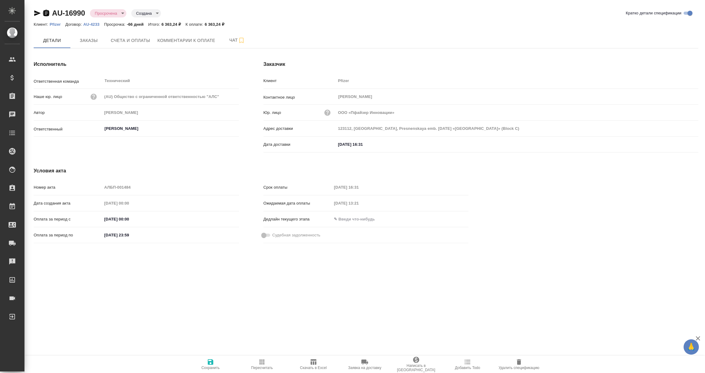
click at [45, 13] on icon "button" at bounding box center [46, 12] width 7 height 7
click at [46, 13] on icon "button" at bounding box center [46, 12] width 7 height 7
click at [195, 43] on span "Комментарии к оплате" at bounding box center [187, 40] width 58 height 8
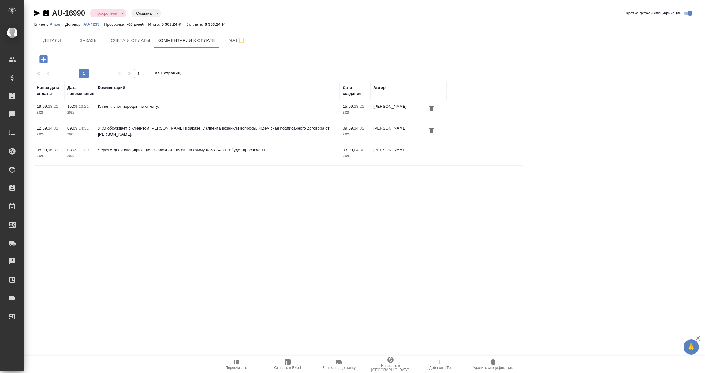
click at [43, 59] on icon "button" at bounding box center [43, 59] width 11 height 11
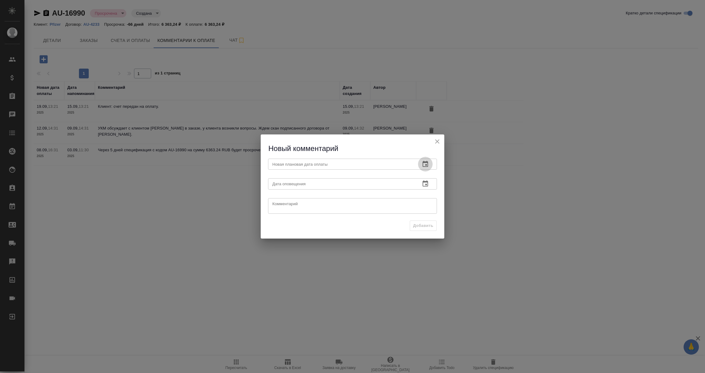
click at [425, 164] on icon "button" at bounding box center [425, 163] width 7 height 7
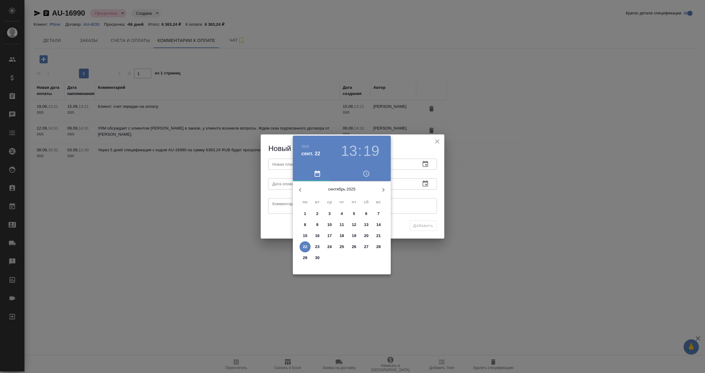
click at [328, 247] on p "24" at bounding box center [330, 247] width 5 height 6
type input "[DATE] 13:19"
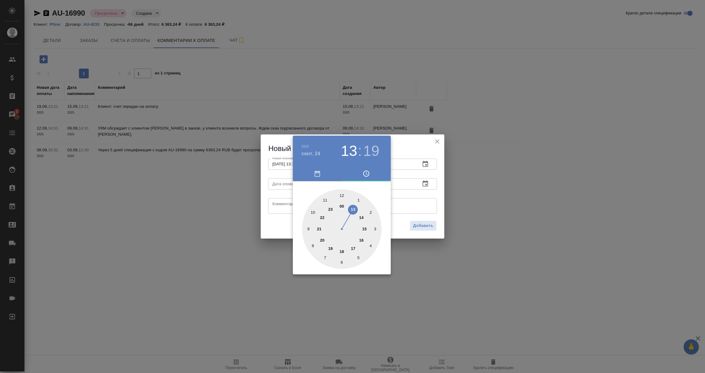
click at [401, 193] on div at bounding box center [352, 186] width 705 height 373
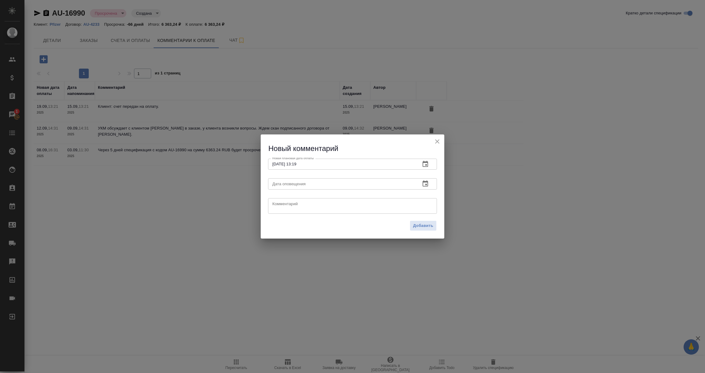
click at [427, 185] on icon "button" at bounding box center [425, 183] width 7 height 7
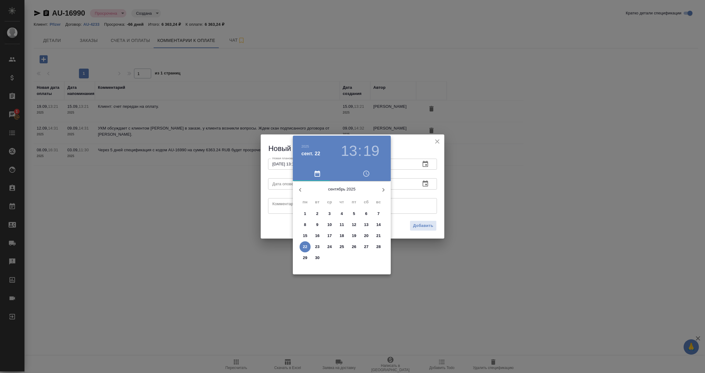
click at [304, 245] on p "22" at bounding box center [305, 247] width 5 height 6
type input "[DATE] 13:19"
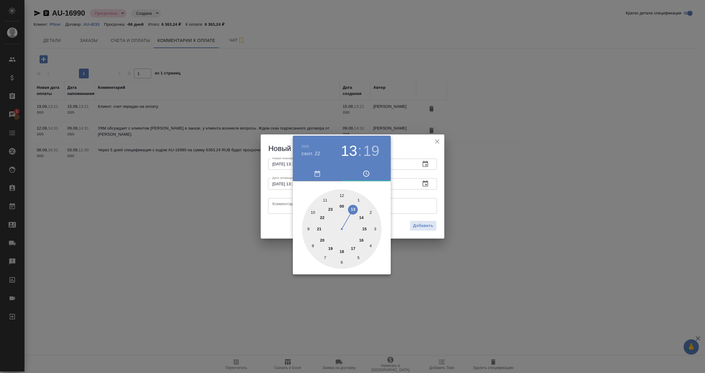
click at [280, 207] on div at bounding box center [352, 186] width 705 height 373
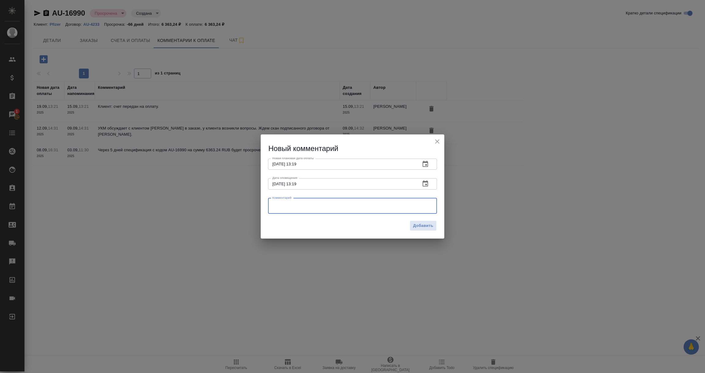
click at [280, 207] on textarea at bounding box center [352, 205] width 160 height 9
click at [335, 204] on textarea "Оплата не пришла, уточняем приину" at bounding box center [352, 205] width 160 height 9
type textarea "Оплата не пришла, уточняем причину"
click at [424, 225] on span "Добавить" at bounding box center [423, 225] width 20 height 7
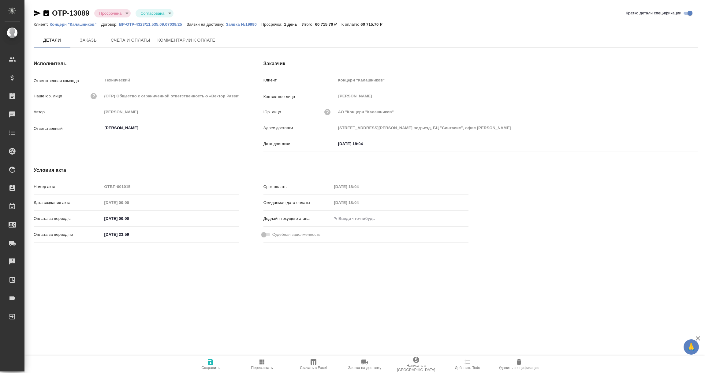
click at [47, 13] on icon "button" at bounding box center [46, 13] width 6 height 6
click at [186, 40] on span "Комментарии к оплате" at bounding box center [187, 41] width 58 height 8
click at [187, 43] on span "Комментарии к оплате" at bounding box center [187, 40] width 58 height 8
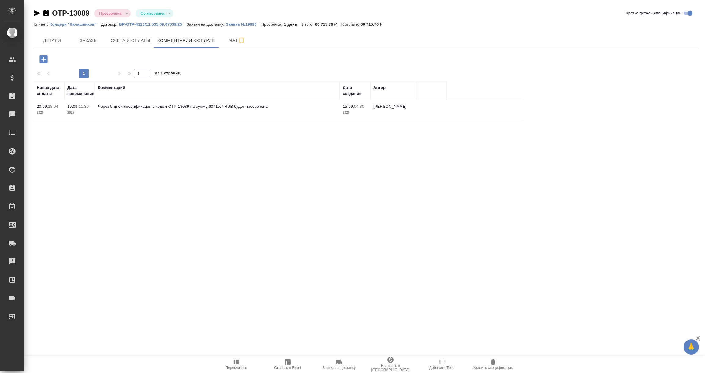
click at [45, 58] on icon "button" at bounding box center [43, 59] width 8 height 8
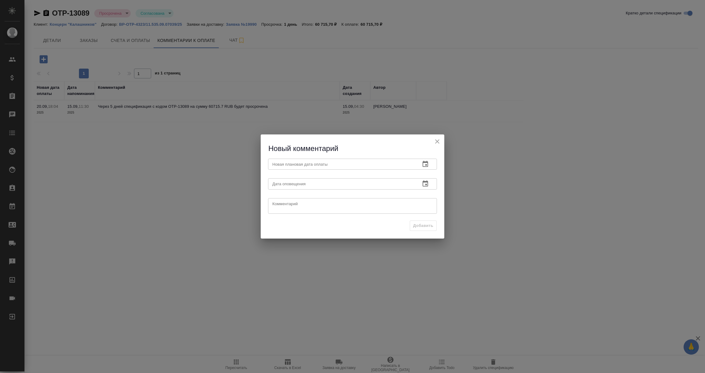
click at [422, 162] on icon "button" at bounding box center [425, 163] width 7 height 7
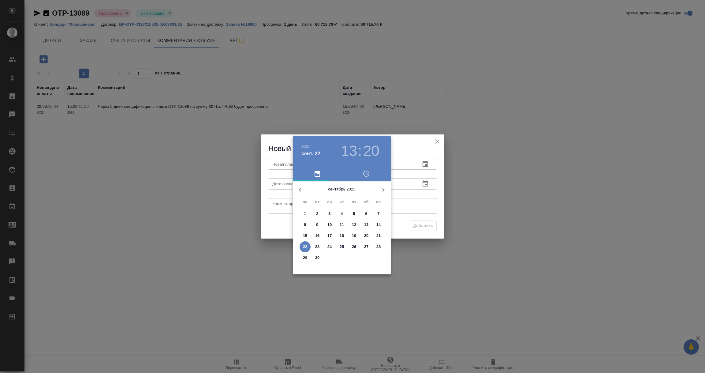
click at [330, 246] on p "24" at bounding box center [330, 247] width 5 height 6
type input "[DATE] 13:20"
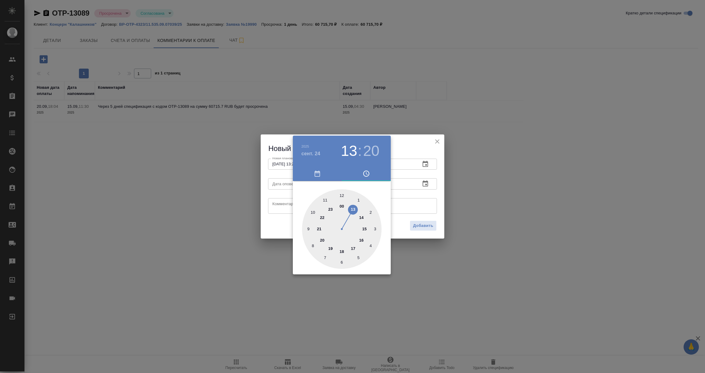
click at [427, 204] on div at bounding box center [352, 186] width 705 height 373
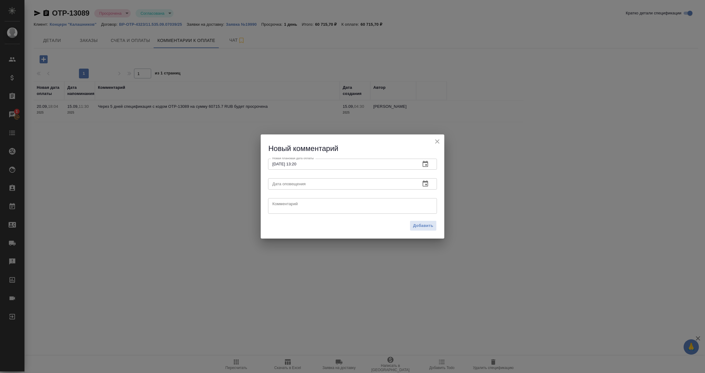
click at [425, 182] on icon "button" at bounding box center [426, 183] width 6 height 6
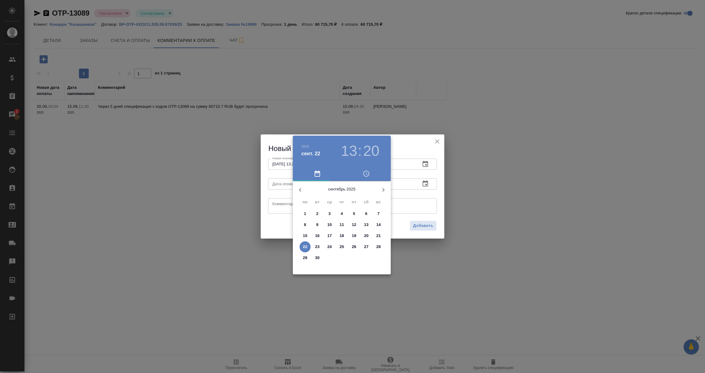
click at [303, 247] on p "22" at bounding box center [305, 247] width 5 height 6
type input "22.09.2025 13:20"
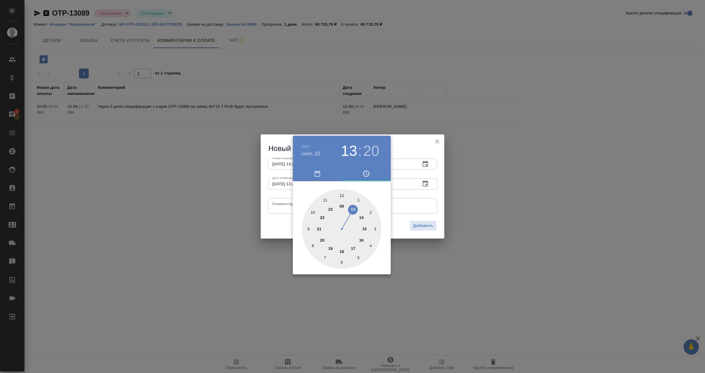
click at [275, 202] on div at bounding box center [352, 186] width 705 height 373
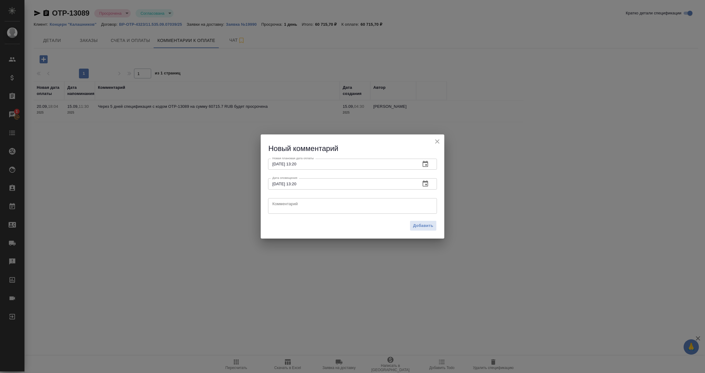
click at [275, 202] on textarea at bounding box center [352, 205] width 160 height 9
type textarea "КМ уточняет у клиента про оплату."
click at [431, 225] on span "Добавить" at bounding box center [423, 225] width 20 height 7
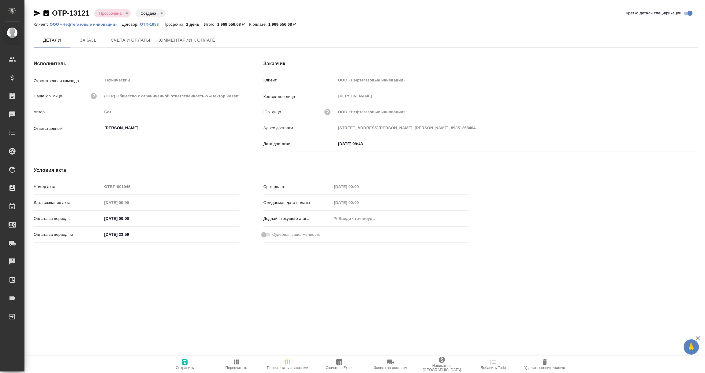
click at [198, 39] on span "Комментарии к оплате" at bounding box center [187, 40] width 58 height 8
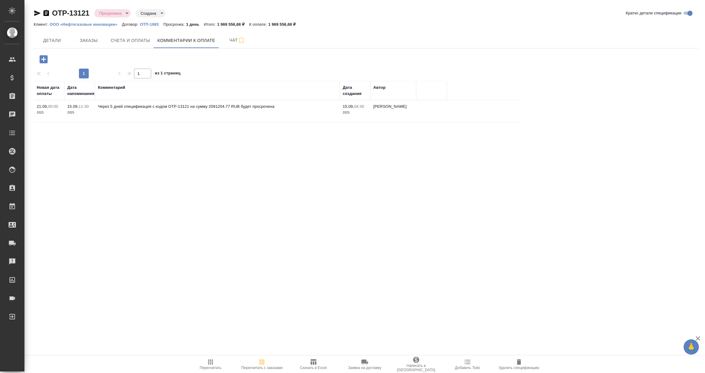
click at [43, 58] on icon "button" at bounding box center [43, 59] width 11 height 11
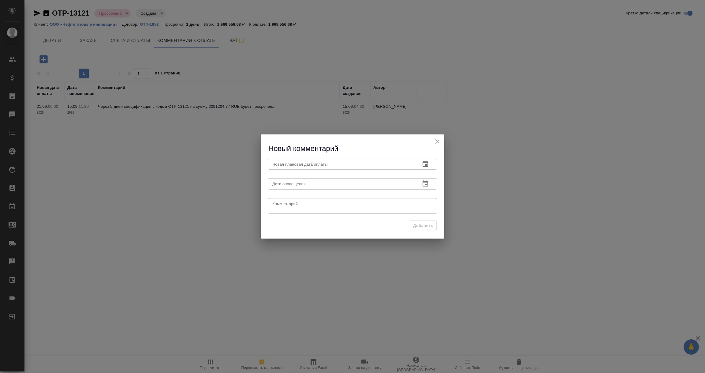
click at [426, 164] on icon "button" at bounding box center [425, 163] width 7 height 7
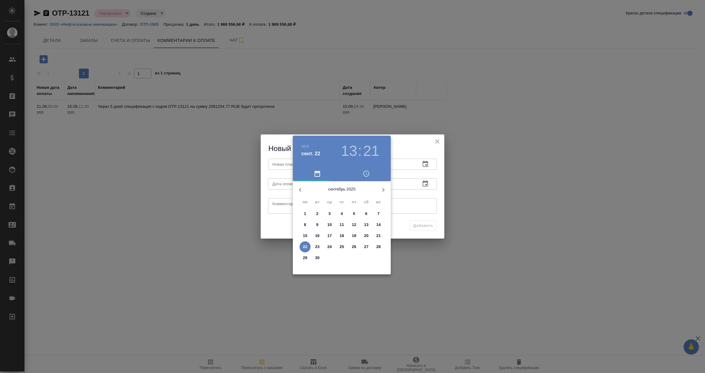
click at [330, 245] on p "24" at bounding box center [330, 247] width 5 height 6
type input "24.09.2025 13:21"
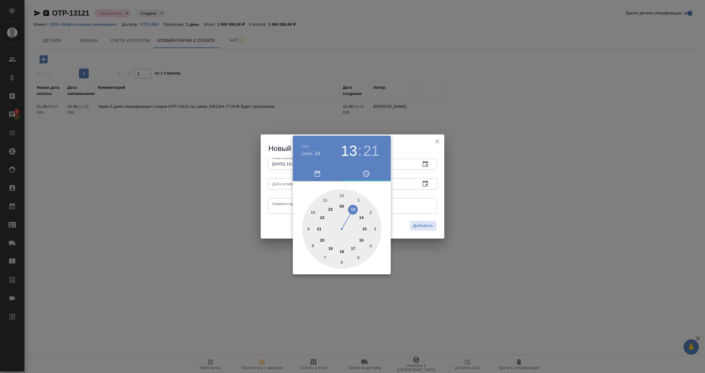
click at [422, 201] on div at bounding box center [352, 186] width 705 height 373
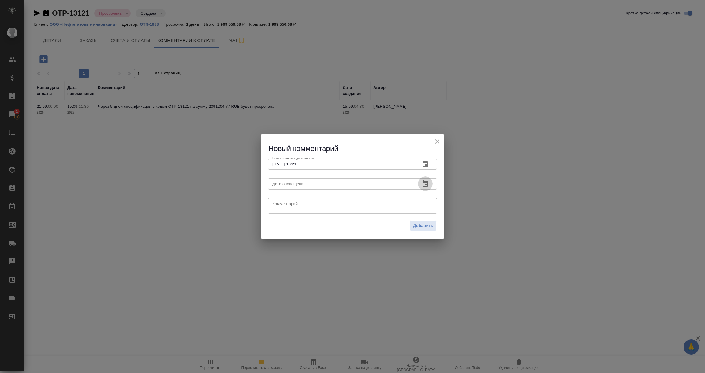
click at [428, 182] on icon "button" at bounding box center [425, 183] width 7 height 7
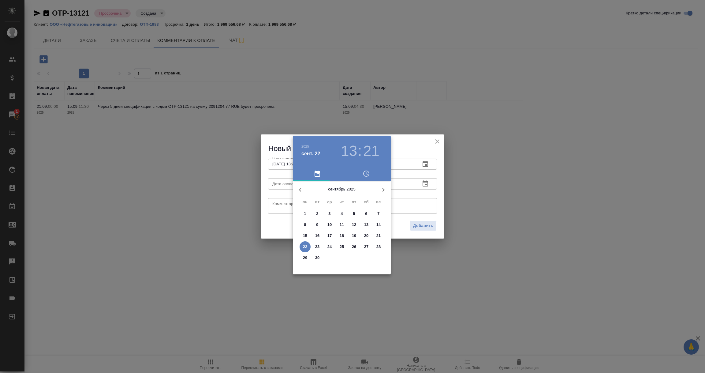
click at [306, 245] on p "22" at bounding box center [305, 247] width 5 height 6
type input "22.09.2025 13:21"
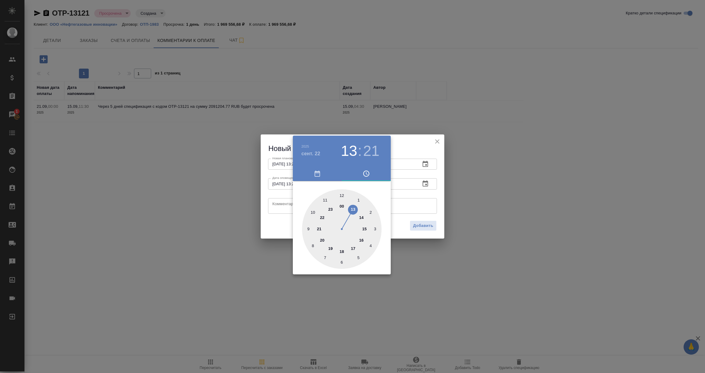
click at [282, 208] on div at bounding box center [352, 186] width 705 height 373
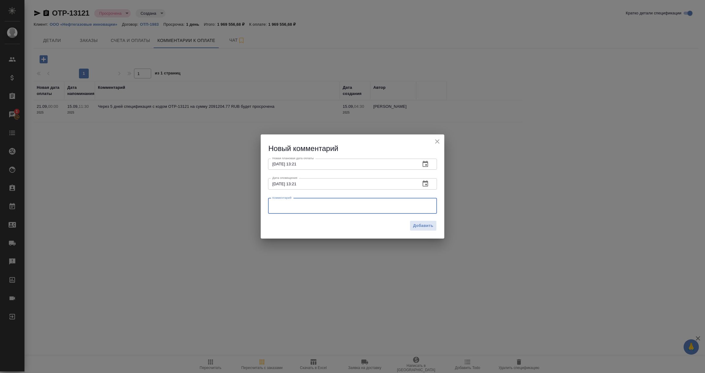
click at [282, 208] on textarea at bounding box center [352, 205] width 160 height 9
click at [385, 205] on textarea "Корректировка суммы заказа и документов. Ждем согласовния от клиента." at bounding box center [352, 205] width 160 height 9
type textarea "Корректировка суммы заказа и документов. Ждем согласования от клиента."
click at [425, 224] on span "Добавить" at bounding box center [423, 225] width 20 height 7
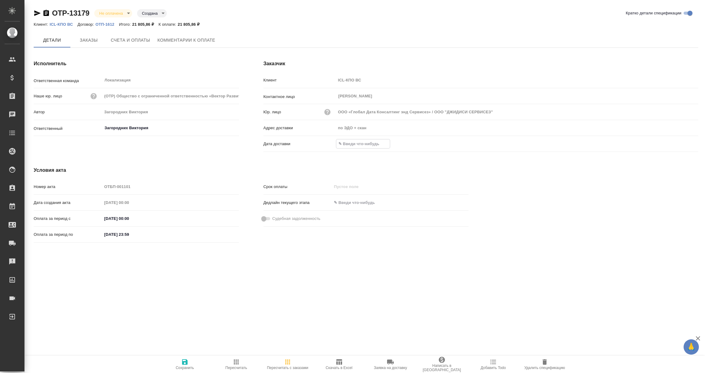
click at [359, 141] on input "text" at bounding box center [363, 143] width 54 height 9
click at [678, 142] on icon "button" at bounding box center [681, 144] width 6 height 6
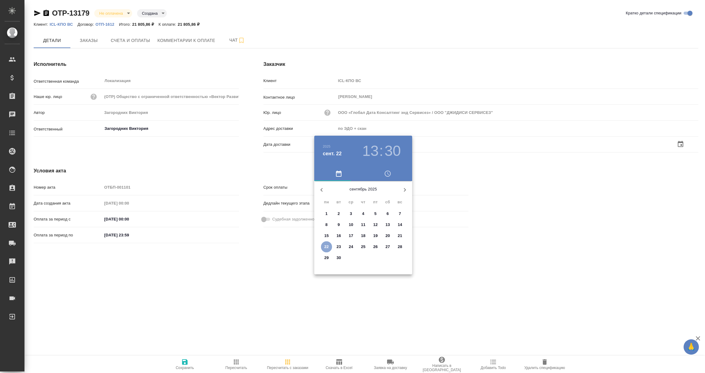
click at [328, 247] on p "22" at bounding box center [326, 247] width 5 height 6
type input "22.09.2025 13:30"
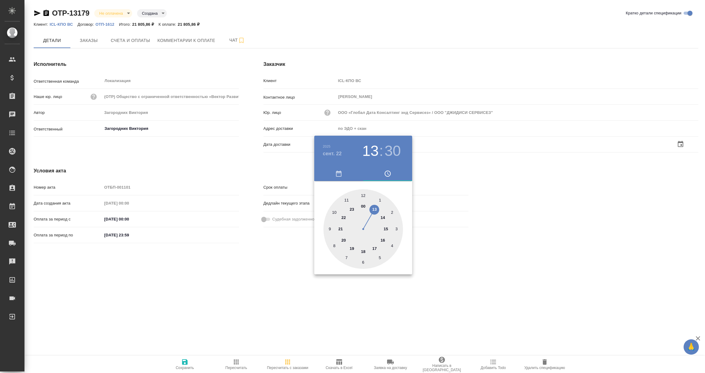
drag, startPoint x: 245, startPoint y: 274, endPoint x: 189, endPoint y: 328, distance: 77.5
click at [244, 274] on div at bounding box center [352, 186] width 705 height 373
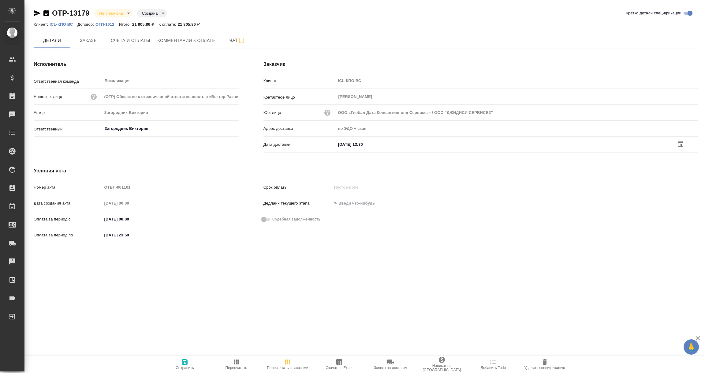
click at [186, 367] on span "Сохранить" at bounding box center [185, 367] width 18 height 4
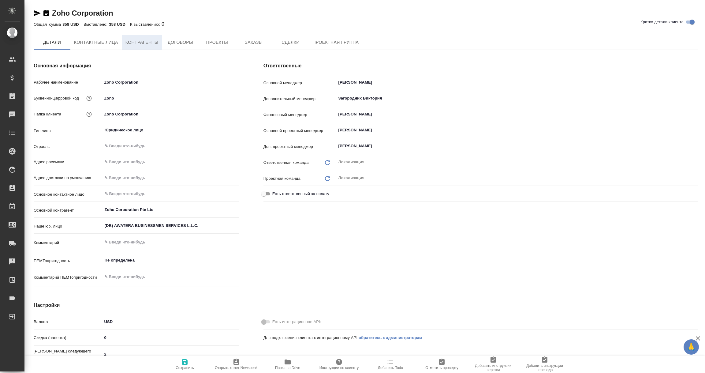
type textarea "x"
click at [140, 43] on span "Контрагенты" at bounding box center [141, 43] width 33 height 8
type textarea "x"
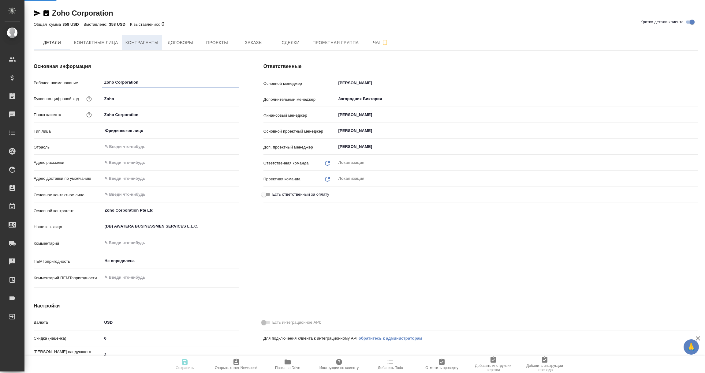
type textarea "x"
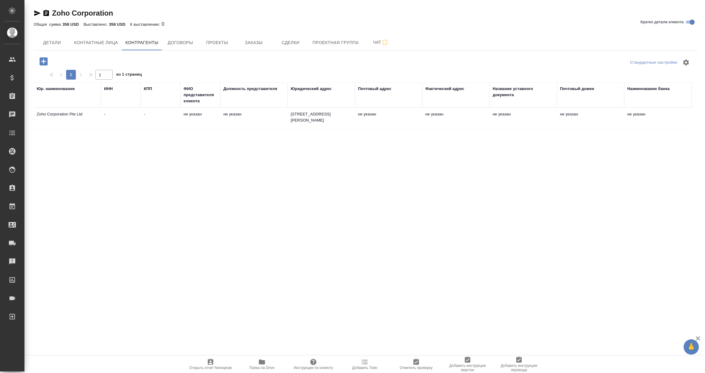
click at [58, 116] on td "Zoho Corporation Pte Ltd" at bounding box center [67, 118] width 67 height 21
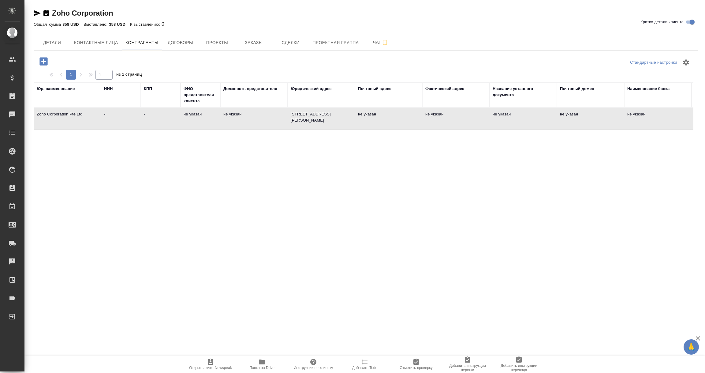
click at [58, 116] on td "Zoho Corporation Pte Ltd" at bounding box center [67, 118] width 67 height 21
type textarea "Zoho Corporation Pte Ltd"
type input "-"
type textarea "[STREET_ADDRESS][PERSON_NAME]"
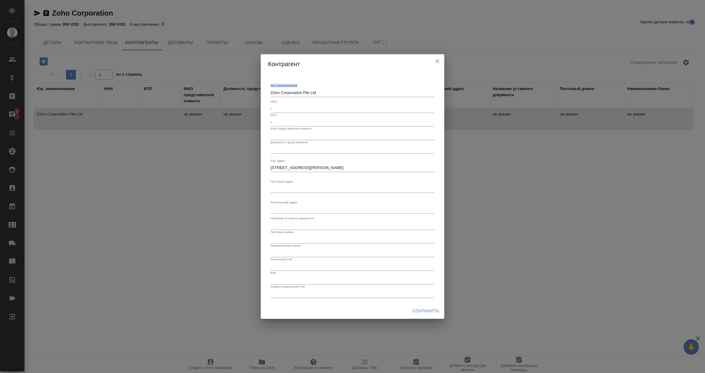
drag, startPoint x: 327, startPoint y: 95, endPoint x: 207, endPoint y: 95, distance: 120.3
click at [207, 95] on div "[PERSON_NAME]. наименование Zoho Corporation Pte Ltd x ИНН - КПП - ФИО представ…" at bounding box center [352, 186] width 705 height 373
click at [329, 96] on div "Zoho Corporation Pte Ltd x" at bounding box center [353, 92] width 164 height 9
drag, startPoint x: 322, startPoint y: 95, endPoint x: 257, endPoint y: 95, distance: 65.2
click at [257, 95] on div "[PERSON_NAME]. наименование Zoho Corporation Pte Ltd x ИНН - КПП - ФИО представ…" at bounding box center [352, 186] width 705 height 373
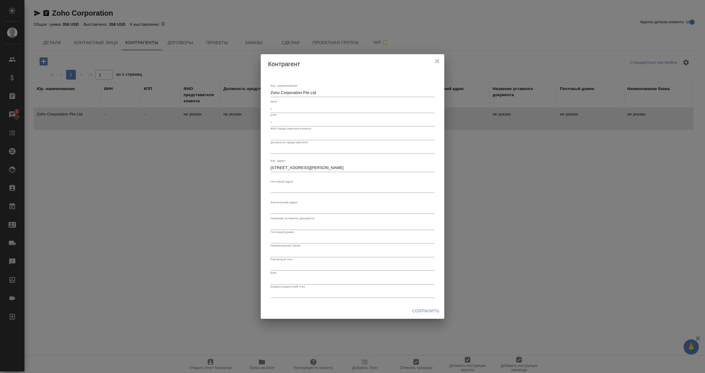
click at [332, 100] on div "ИНН -" at bounding box center [353, 105] width 164 height 13
drag, startPoint x: 319, startPoint y: 93, endPoint x: 260, endPoint y: 93, distance: 58.5
click at [261, 93] on div "Юр. наименование Zoho Corporation Pte Ltd x ИНН - КПП - ФИО представителя клиен…" at bounding box center [353, 188] width 184 height 229
paste textarea "OHO CORPORATION PRIVATE LIMITED"
type textarea "ZOHO CORPORATION PRIVATE LIMITED"
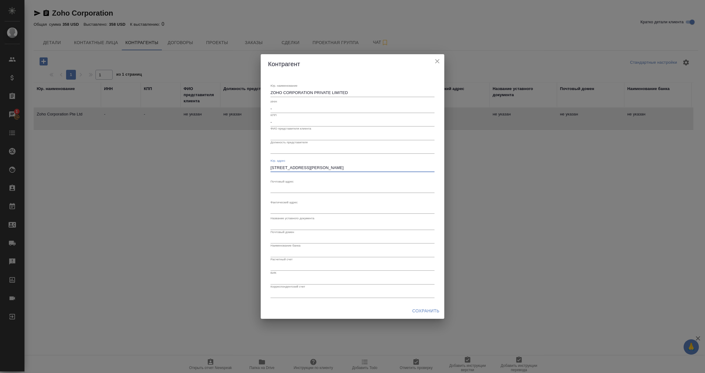
drag, startPoint x: 383, startPoint y: 166, endPoint x: 263, endPoint y: 168, distance: 120.3
click at [263, 168] on div "Юр. наименование ZOHO CORPORATION PRIVATE LIMITED x ИНН - КПП - ФИО представите…" at bounding box center [353, 188] width 184 height 229
paste textarea "[STREET_ADDRESS]."
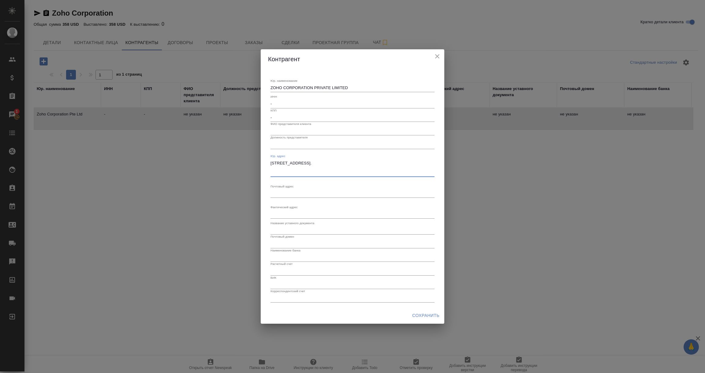
type textarea "[STREET_ADDRESS]."
click at [427, 316] on span "Сохранить" at bounding box center [425, 316] width 27 height 8
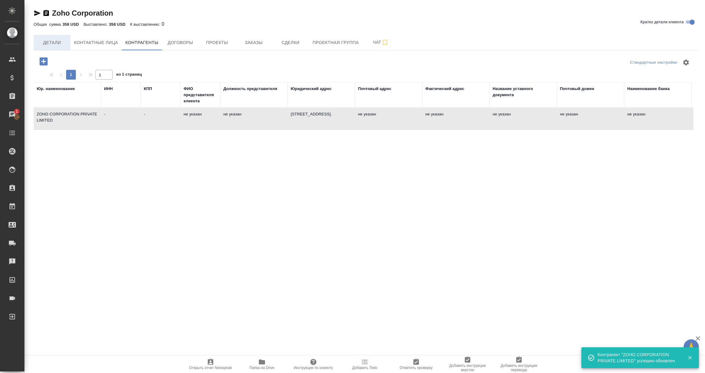
click at [57, 41] on span "Детали" at bounding box center [51, 43] width 29 height 8
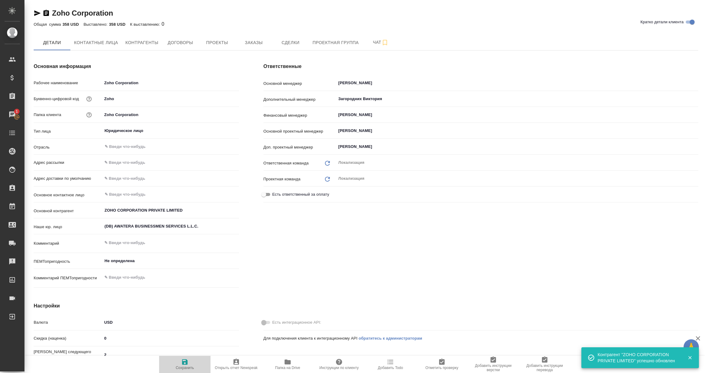
click at [185, 363] on icon "button" at bounding box center [184, 361] width 7 height 7
type textarea "x"
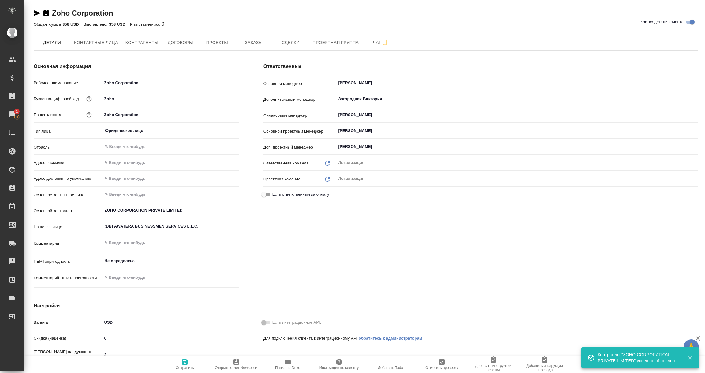
type textarea "x"
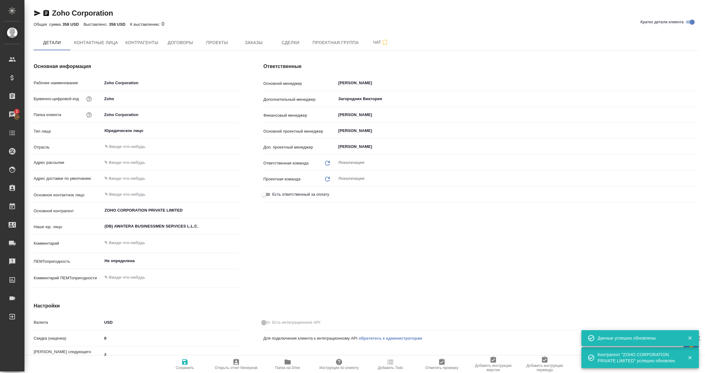
type textarea "x"
